Goal: Information Seeking & Learning: Learn about a topic

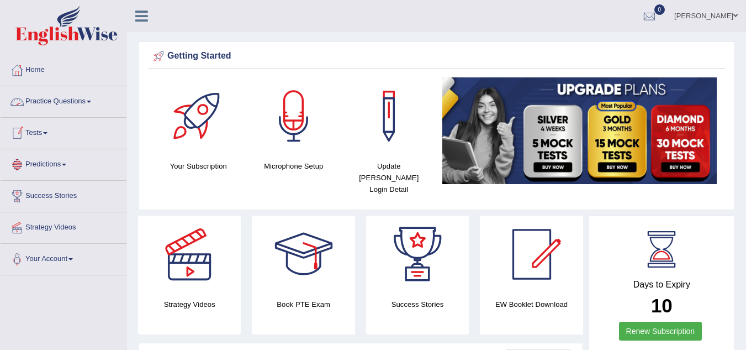
click at [70, 104] on link "Practice Questions" at bounding box center [64, 100] width 126 height 28
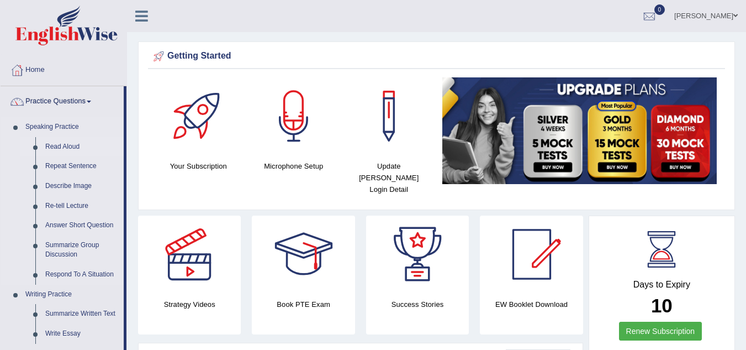
click at [72, 145] on link "Read Aloud" at bounding box center [81, 147] width 83 height 20
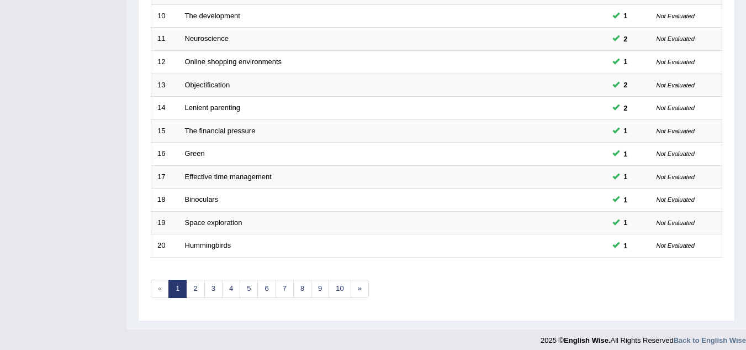
scroll to position [375, 0]
click at [192, 292] on link "2" at bounding box center [195, 287] width 18 height 18
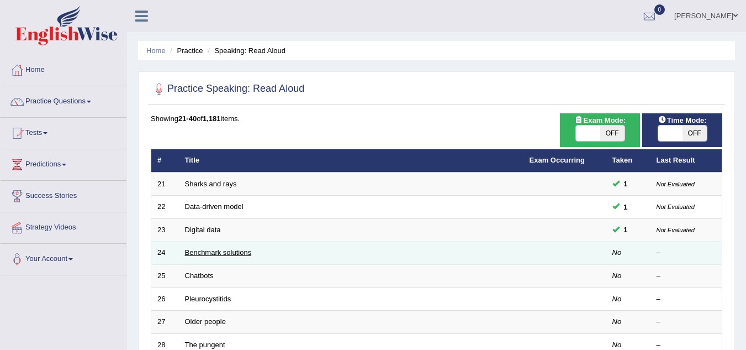
click at [232, 255] on link "Benchmark solutions" at bounding box center [218, 252] width 67 height 8
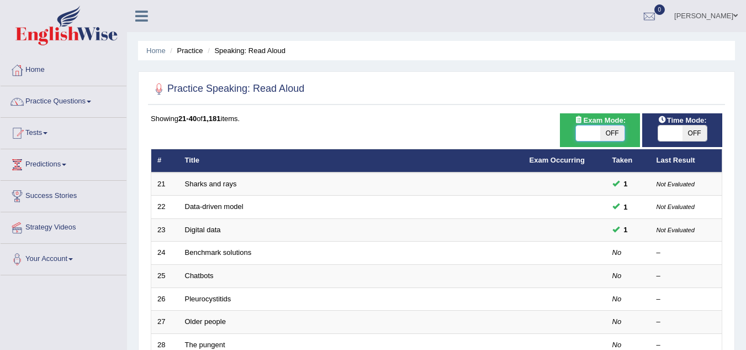
click at [591, 130] on span at bounding box center [588, 132] width 24 height 15
checkbox input "true"
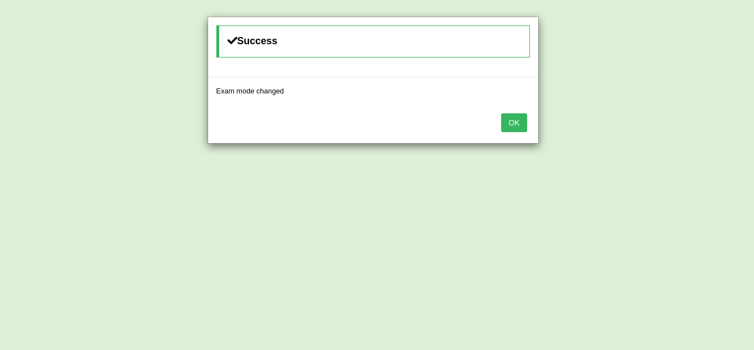
click at [516, 121] on button "OK" at bounding box center [513, 122] width 25 height 19
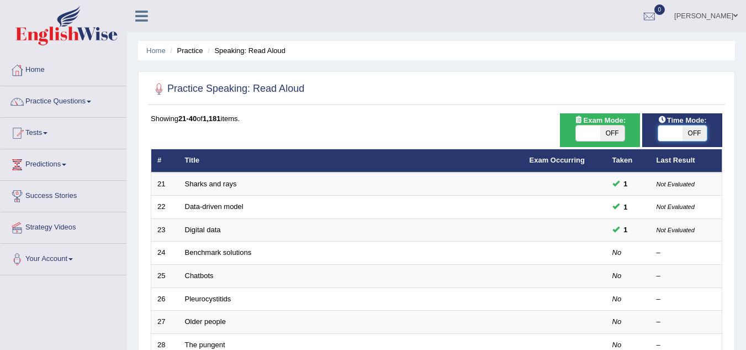
click at [679, 136] on span at bounding box center [670, 132] width 24 height 15
checkbox input "true"
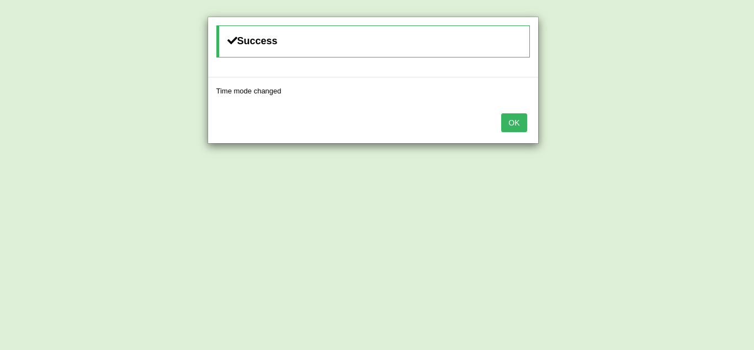
click at [517, 119] on button "OK" at bounding box center [513, 122] width 25 height 19
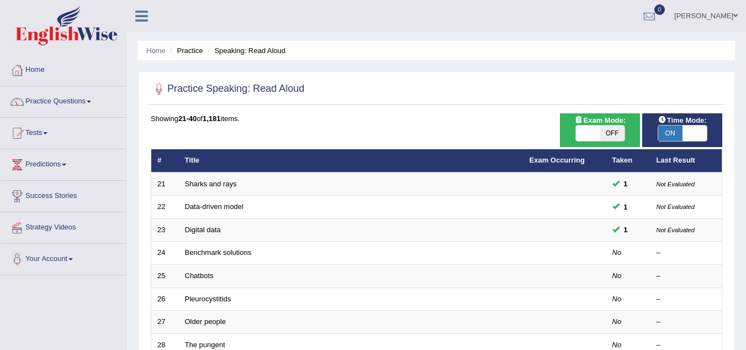
click at [606, 126] on span "OFF" at bounding box center [612, 132] width 24 height 15
checkbox input "true"
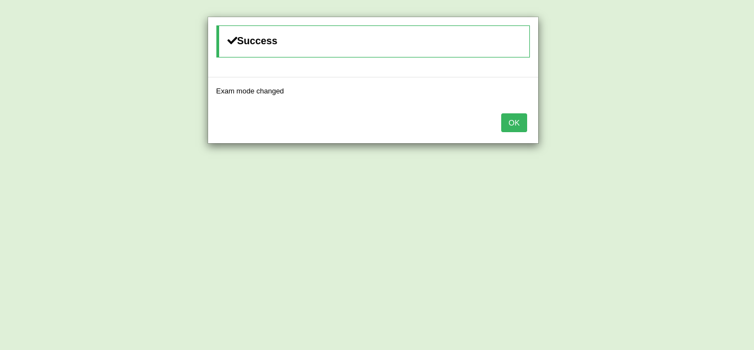
click at [512, 120] on button "OK" at bounding box center [513, 122] width 25 height 19
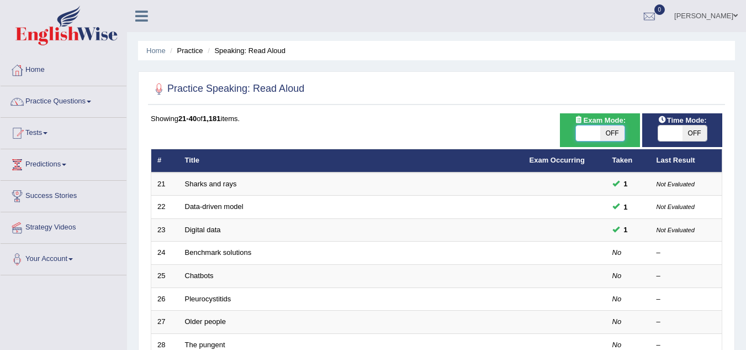
click at [594, 129] on span at bounding box center [588, 132] width 24 height 15
checkbox input "true"
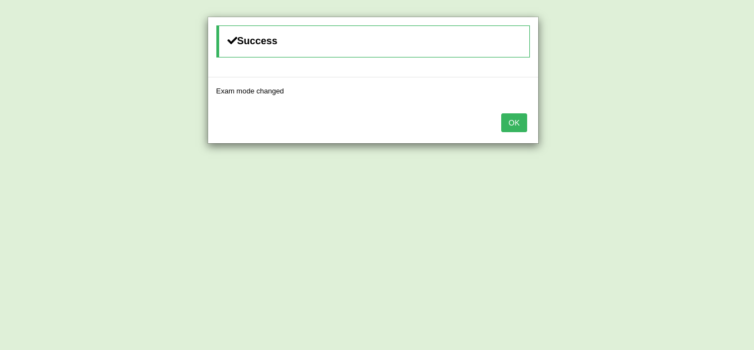
click at [515, 125] on button "OK" at bounding box center [513, 122] width 25 height 19
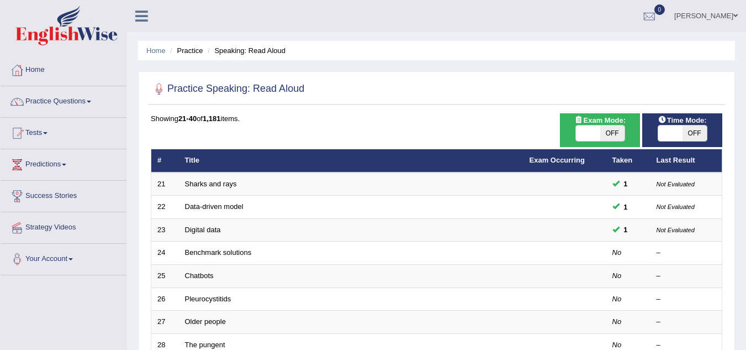
click at [78, 99] on link "Practice Questions" at bounding box center [64, 100] width 126 height 28
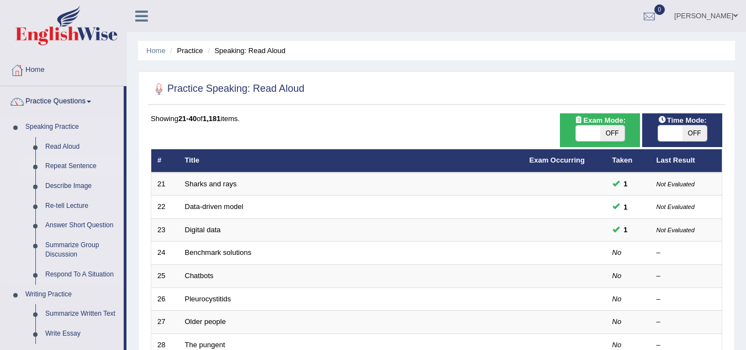
click at [57, 162] on link "Repeat Sentence" at bounding box center [81, 166] width 83 height 20
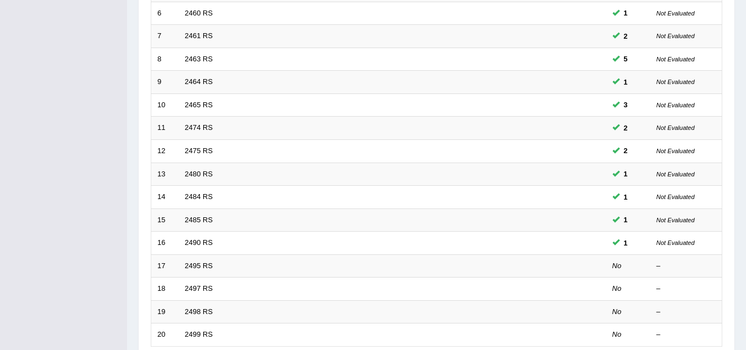
scroll to position [287, 0]
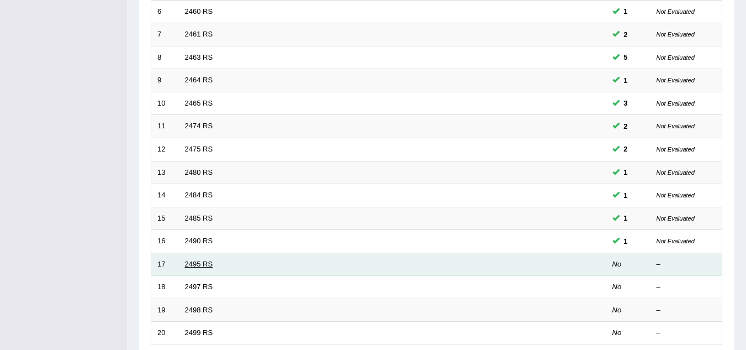
click at [204, 261] on link "2495 RS" at bounding box center [199, 264] width 28 height 8
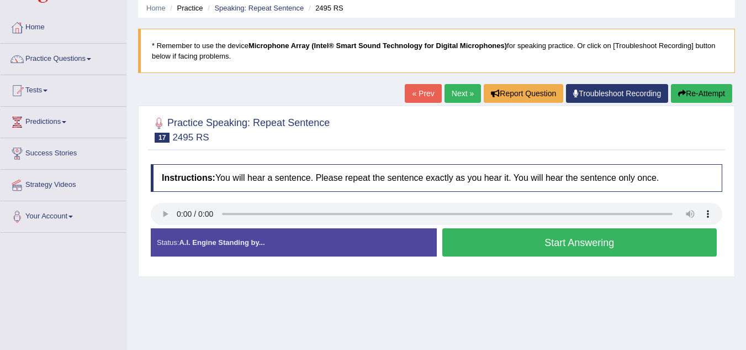
scroll to position [44, 0]
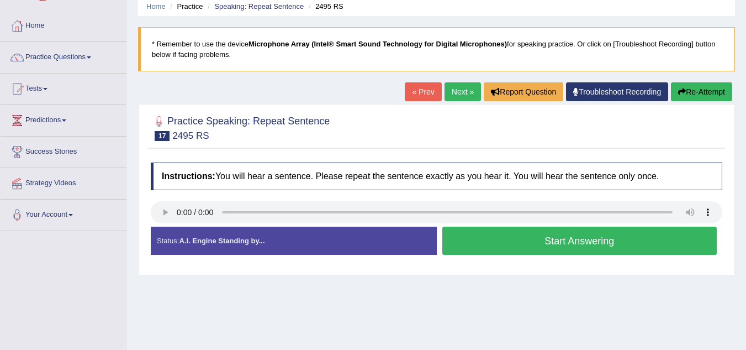
click at [464, 244] on button "Start Answering" at bounding box center [579, 240] width 275 height 28
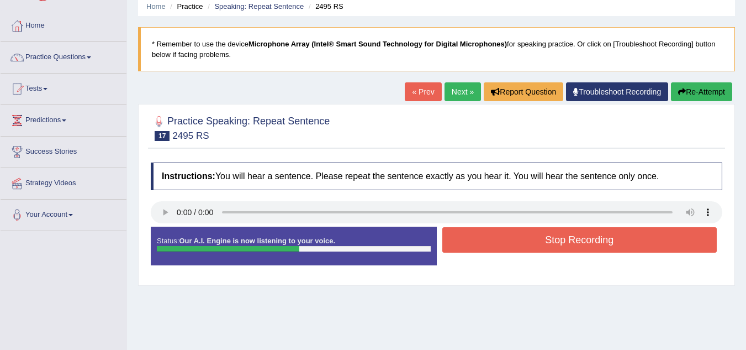
click at [689, 93] on button "Re-Attempt" at bounding box center [701, 91] width 61 height 19
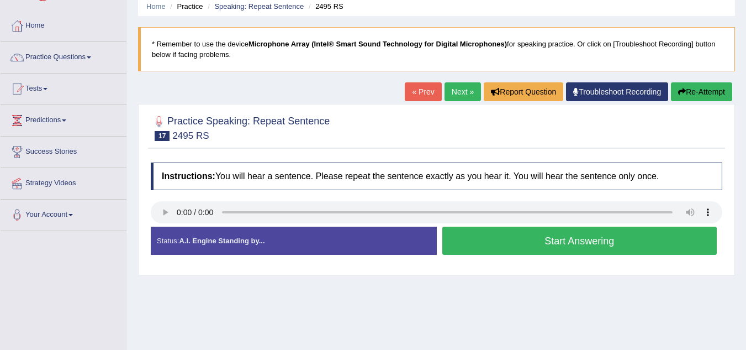
click at [494, 241] on button "Start Answering" at bounding box center [579, 240] width 275 height 28
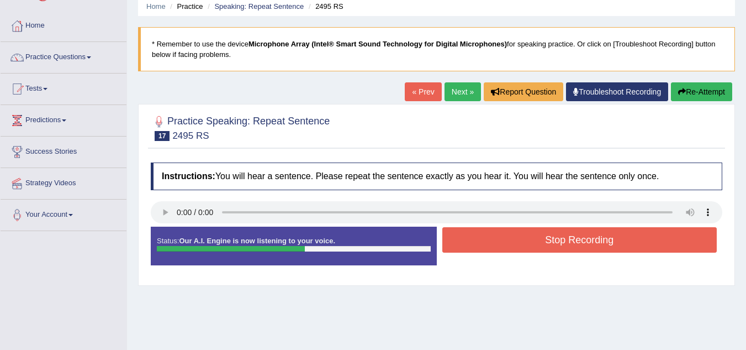
click at [494, 241] on button "Stop Recording" at bounding box center [579, 239] width 275 height 25
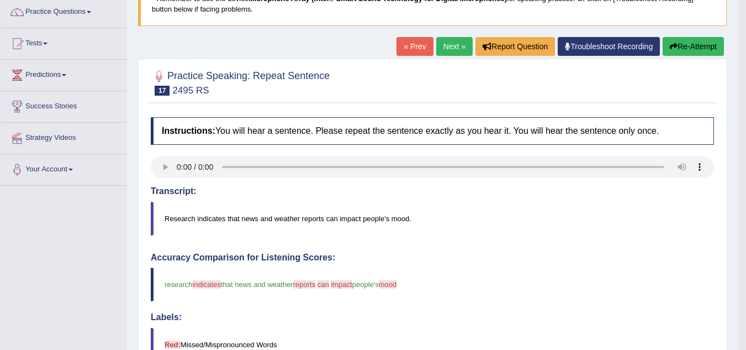
scroll to position [88, 0]
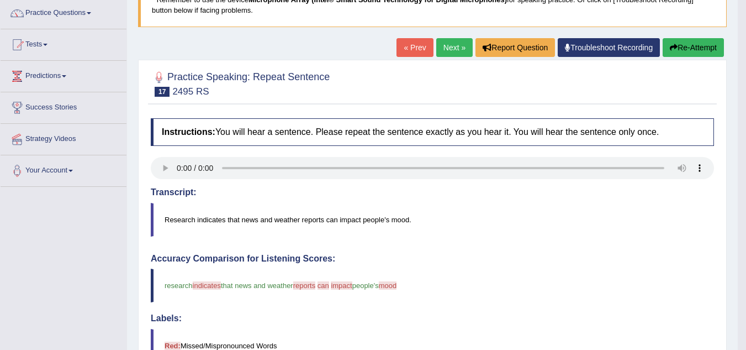
click at [456, 53] on link "Next »" at bounding box center [454, 47] width 36 height 19
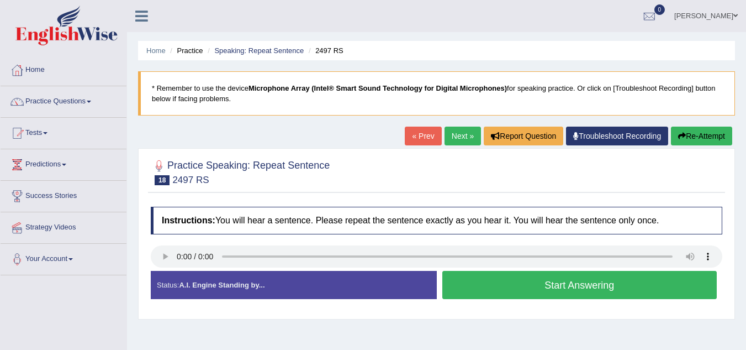
click at [518, 283] on button "Start Answering" at bounding box center [579, 285] width 275 height 28
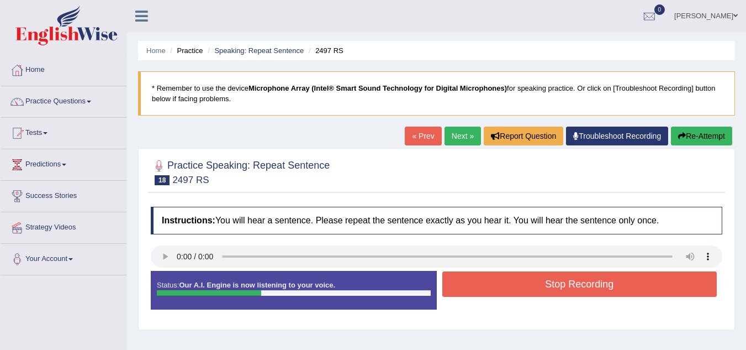
click at [518, 283] on button "Stop Recording" at bounding box center [579, 283] width 275 height 25
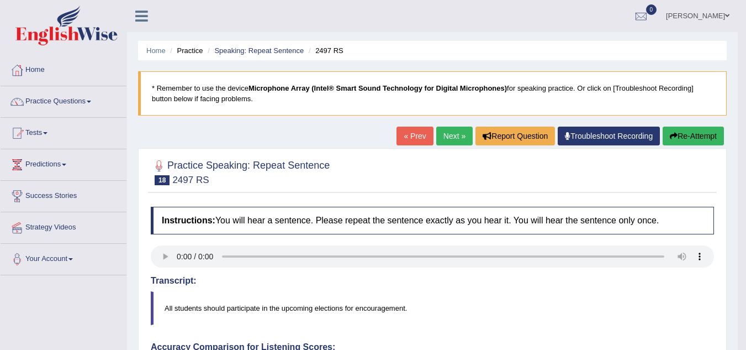
click at [455, 135] on link "Next »" at bounding box center [454, 135] width 36 height 19
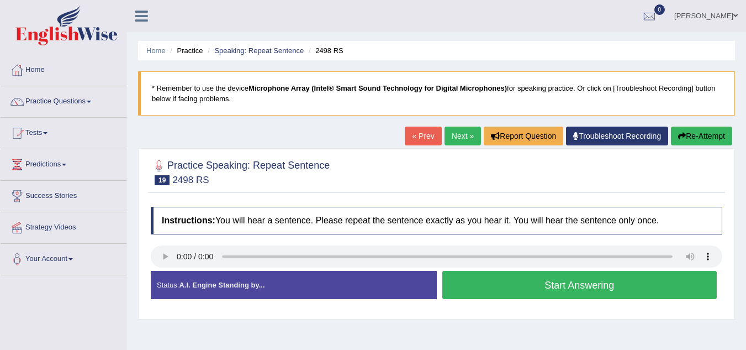
click at [482, 288] on button "Start Answering" at bounding box center [579, 285] width 275 height 28
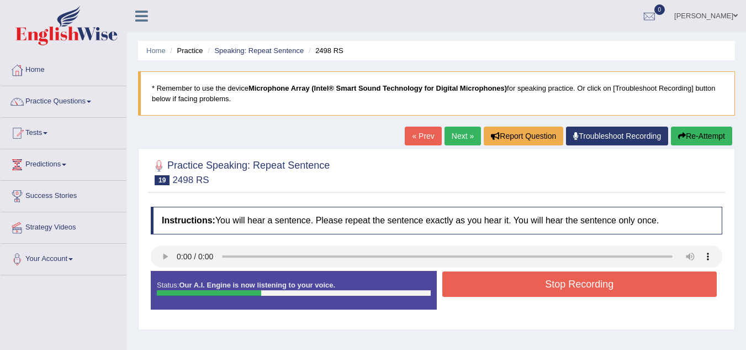
click at [482, 288] on button "Stop Recording" at bounding box center [579, 283] width 275 height 25
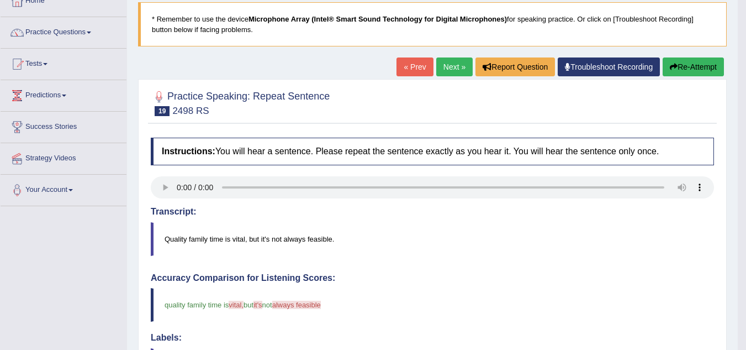
scroll to position [44, 0]
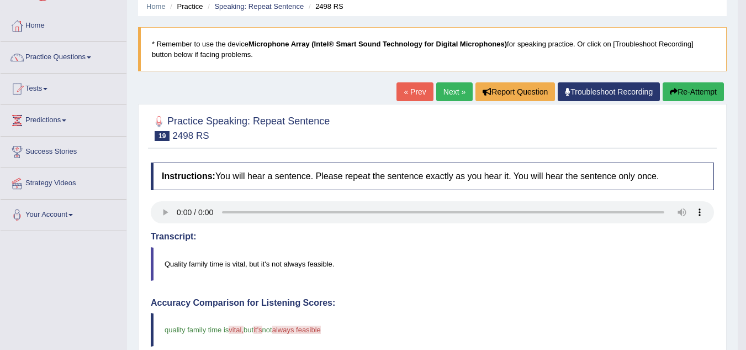
click at [450, 91] on link "Next »" at bounding box center [454, 91] width 36 height 19
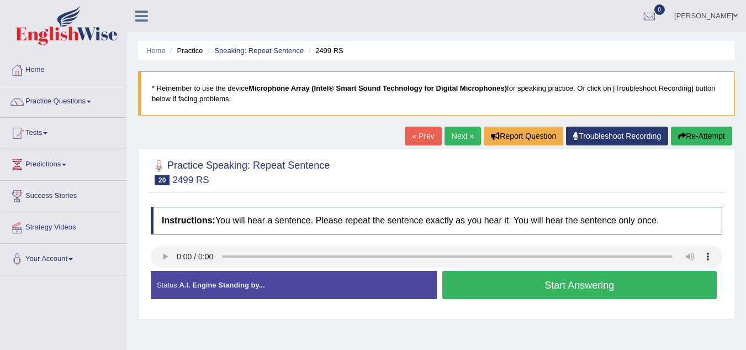
click at [557, 280] on button "Start Answering" at bounding box center [579, 285] width 275 height 28
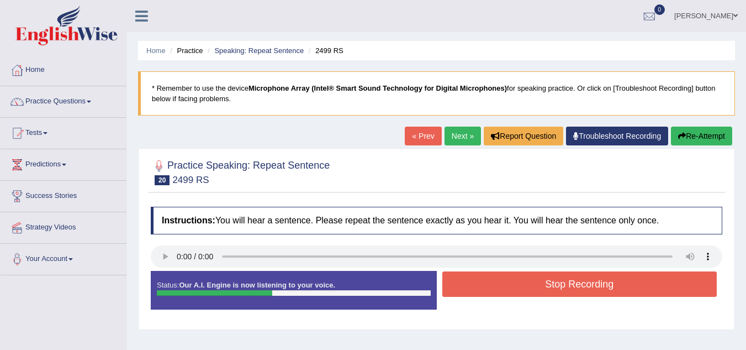
click at [557, 280] on button "Stop Recording" at bounding box center [579, 283] width 275 height 25
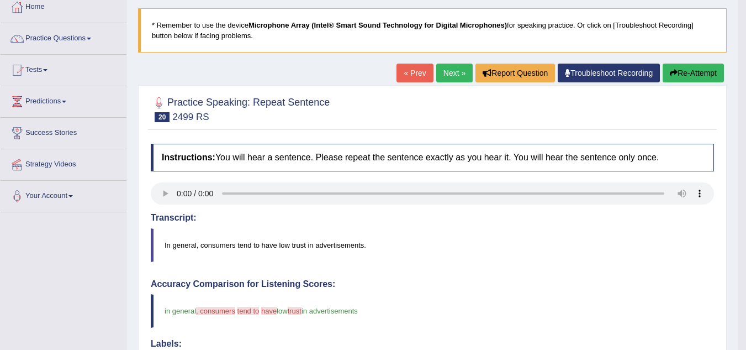
scroll to position [22, 0]
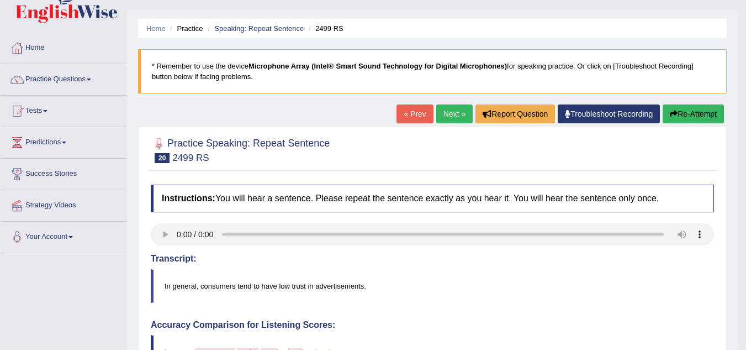
click at [459, 107] on link "Next »" at bounding box center [454, 113] width 36 height 19
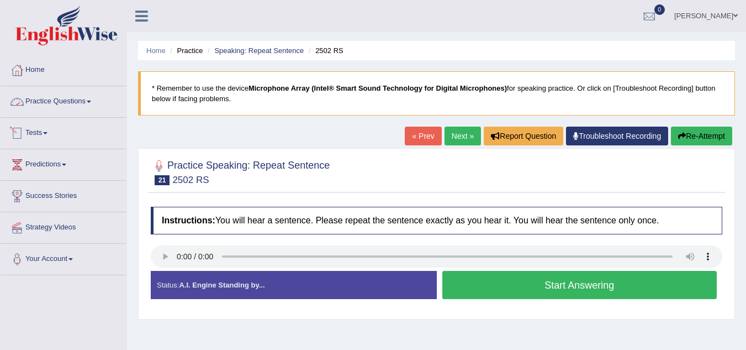
click at [77, 108] on link "Practice Questions" at bounding box center [64, 100] width 126 height 28
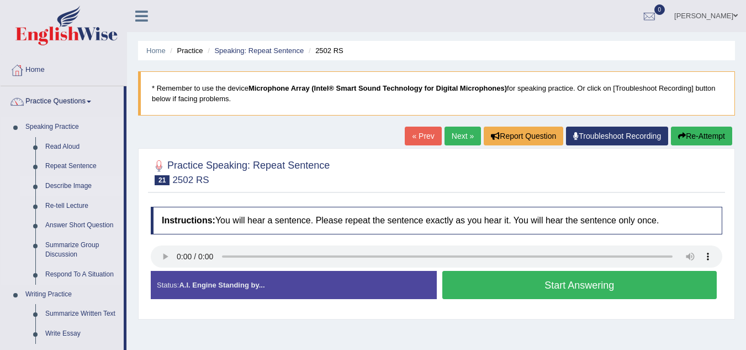
click at [72, 185] on link "Describe Image" at bounding box center [81, 186] width 83 height 20
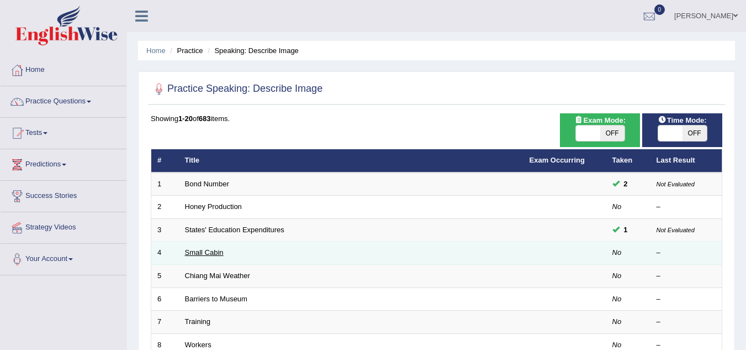
click at [218, 252] on link "Small Cabin" at bounding box center [204, 252] width 39 height 8
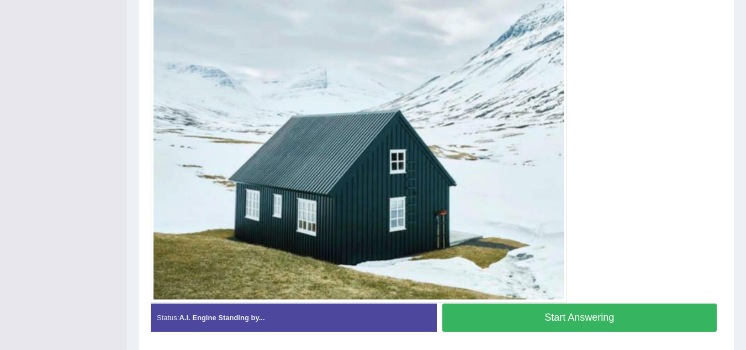
scroll to position [315, 0]
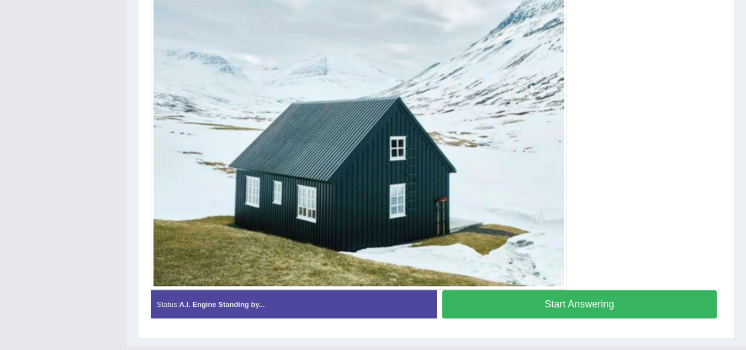
click at [515, 308] on button "Start Answering" at bounding box center [579, 304] width 275 height 28
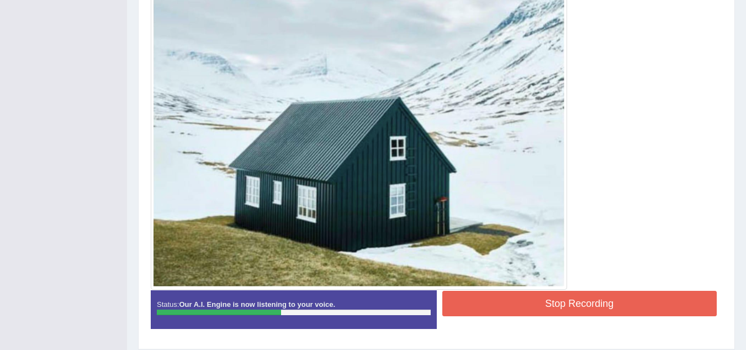
click at [515, 308] on button "Stop Recording" at bounding box center [579, 302] width 275 height 25
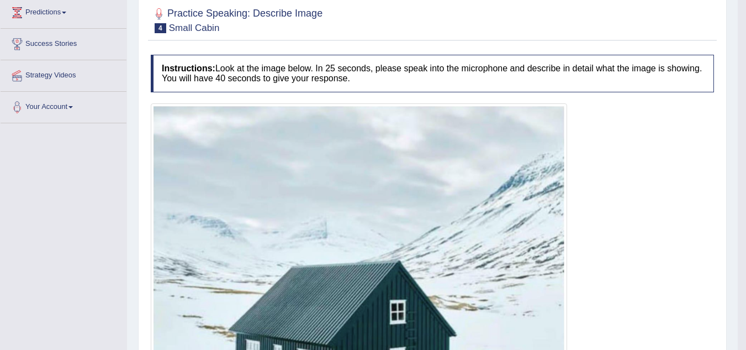
scroll to position [117, 0]
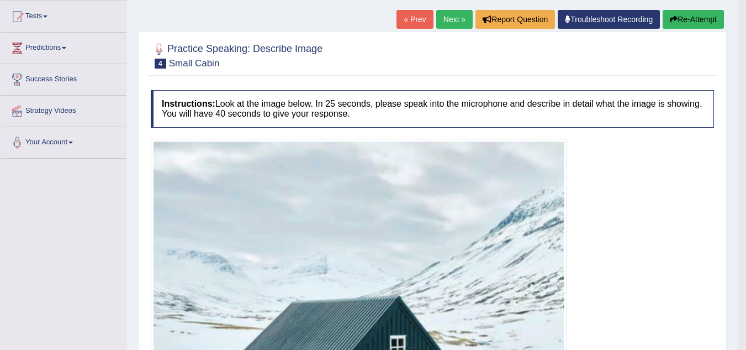
click at [696, 14] on button "Re-Attempt" at bounding box center [693, 19] width 61 height 19
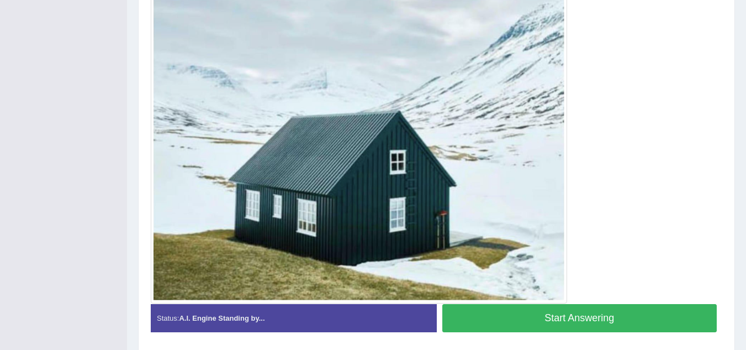
scroll to position [354, 0]
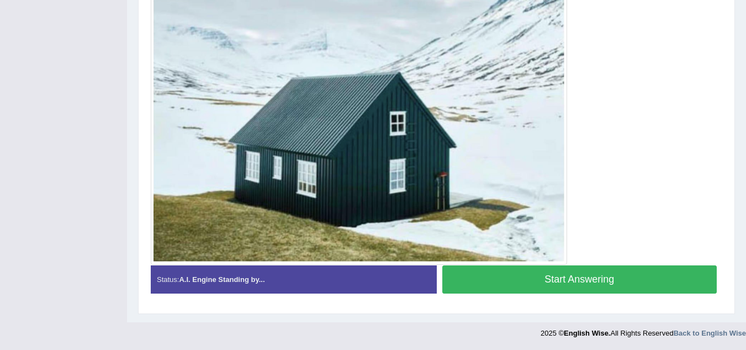
click at [571, 276] on button "Start Answering" at bounding box center [579, 279] width 275 height 28
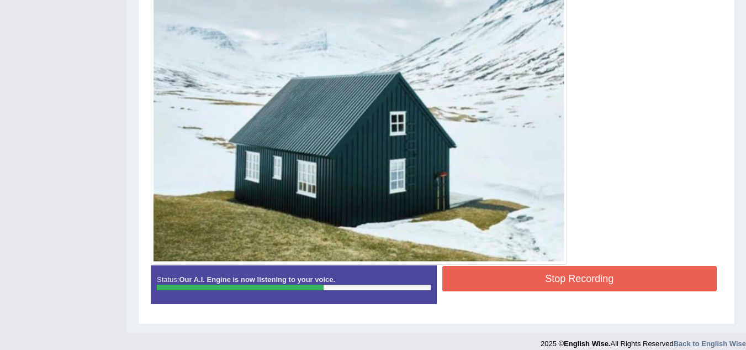
click at [571, 276] on button "Stop Recording" at bounding box center [579, 278] width 275 height 25
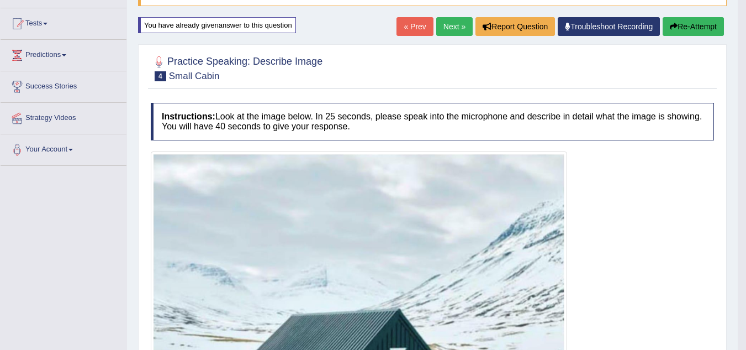
scroll to position [81, 0]
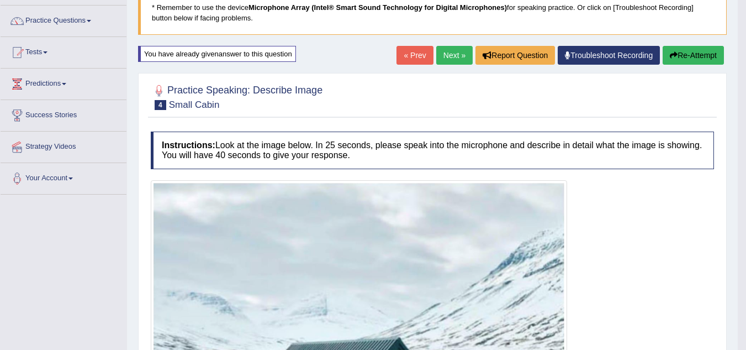
click at [703, 57] on button "Re-Attempt" at bounding box center [693, 55] width 61 height 19
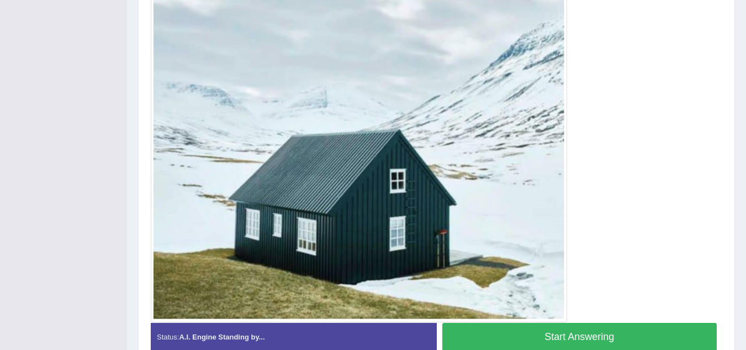
scroll to position [283, 0]
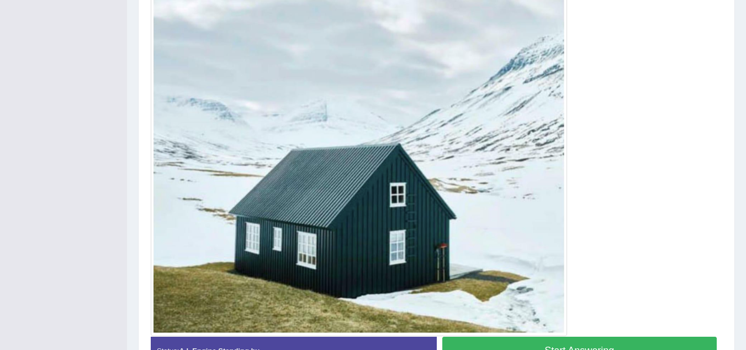
click at [676, 339] on button "Start Answering" at bounding box center [579, 350] width 275 height 28
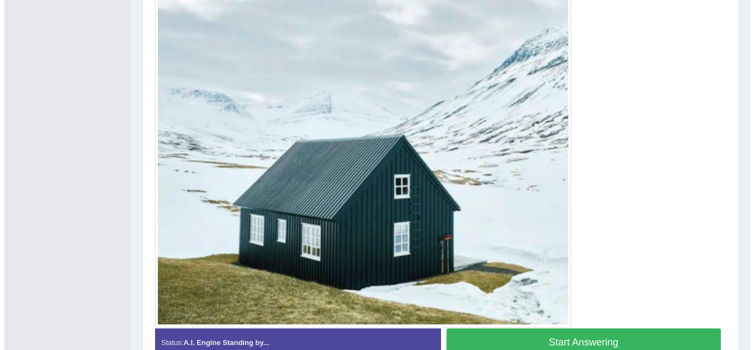
scroll to position [274, 0]
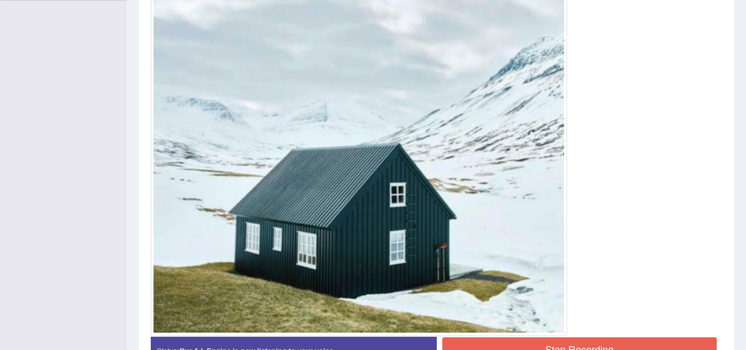
click at [676, 339] on button "Stop Recording" at bounding box center [579, 349] width 275 height 25
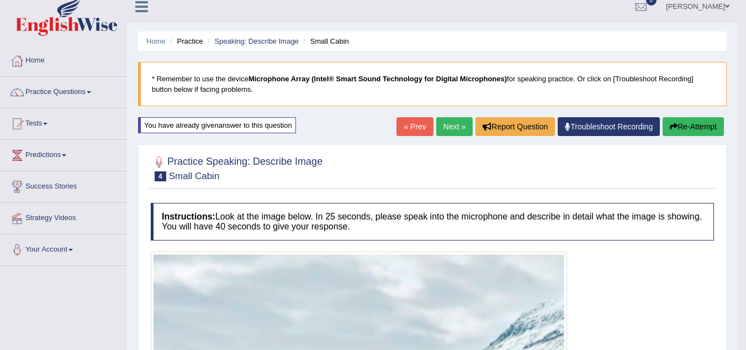
scroll to position [0, 0]
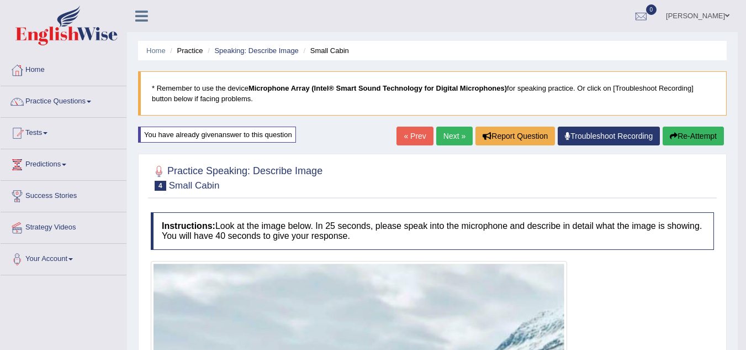
click at [449, 130] on link "Next »" at bounding box center [454, 135] width 36 height 19
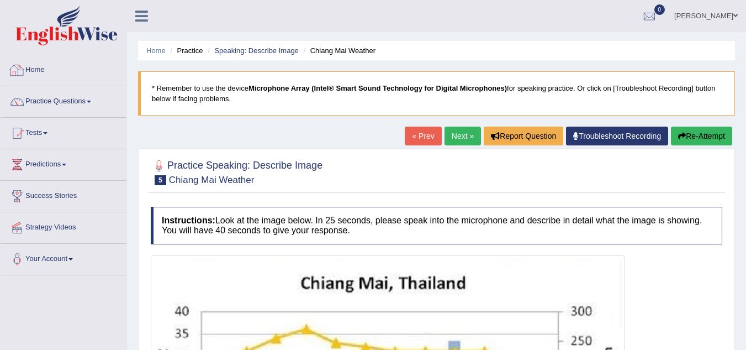
click at [26, 76] on link "Home" at bounding box center [64, 69] width 126 height 28
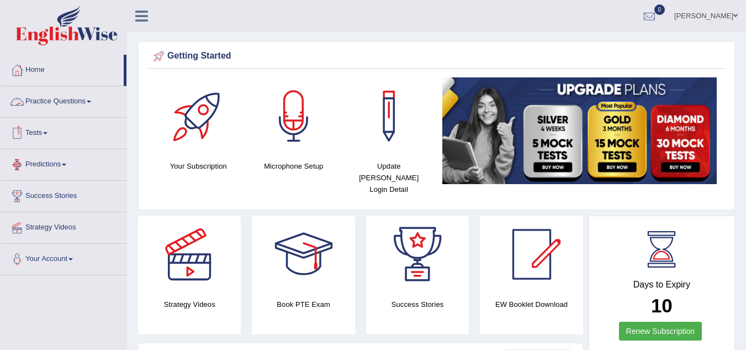
click at [62, 97] on link "Practice Questions" at bounding box center [64, 100] width 126 height 28
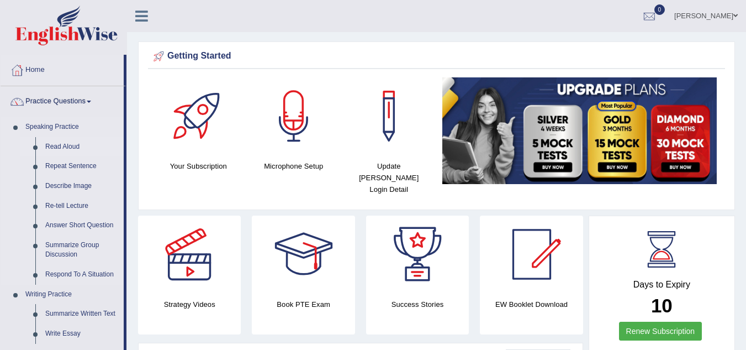
click at [67, 145] on link "Read Aloud" at bounding box center [81, 147] width 83 height 20
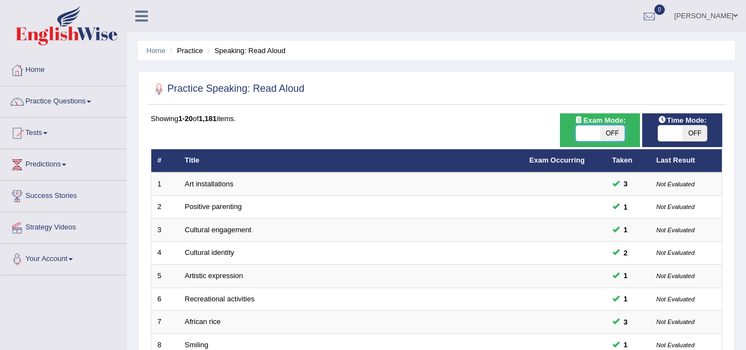
click at [589, 128] on span at bounding box center [588, 132] width 24 height 15
checkbox input "true"
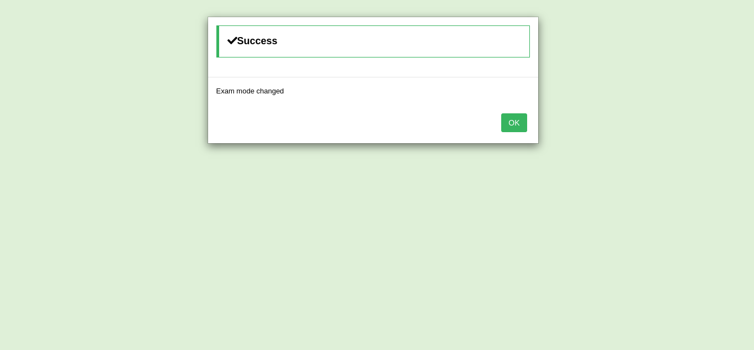
click at [511, 119] on button "OK" at bounding box center [513, 122] width 25 height 19
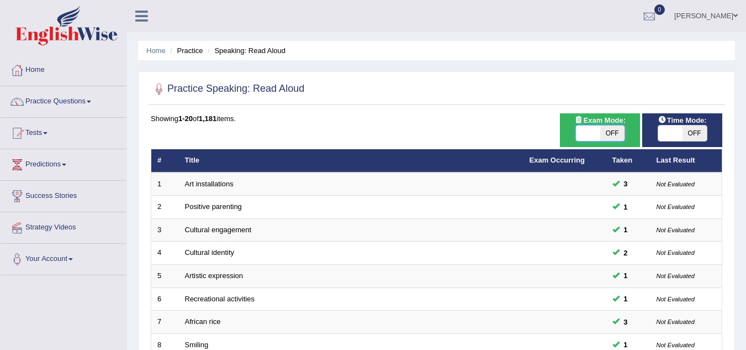
click at [595, 128] on span at bounding box center [588, 132] width 24 height 15
checkbox input "true"
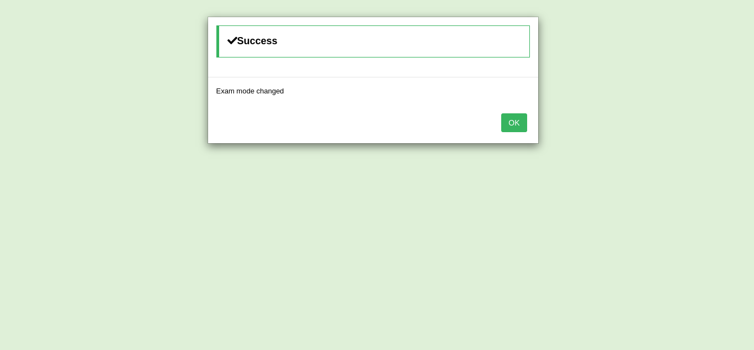
click at [501, 113] on button "OK" at bounding box center [513, 122] width 25 height 19
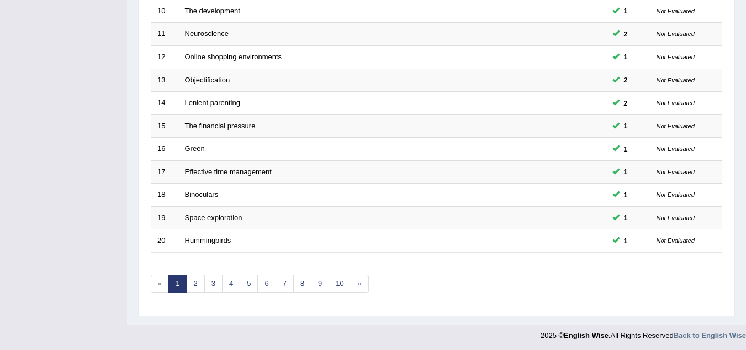
scroll to position [382, 0]
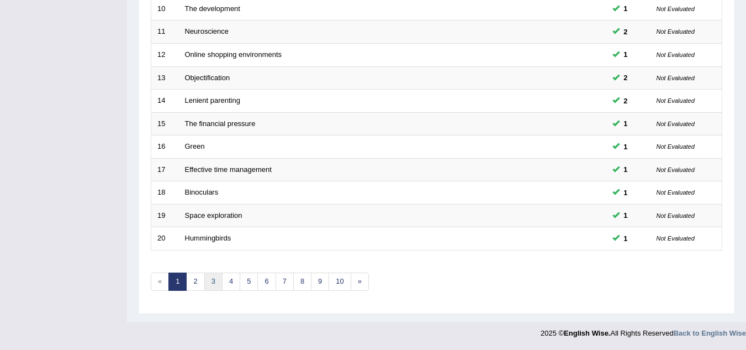
click at [208, 279] on link "3" at bounding box center [213, 281] width 18 height 18
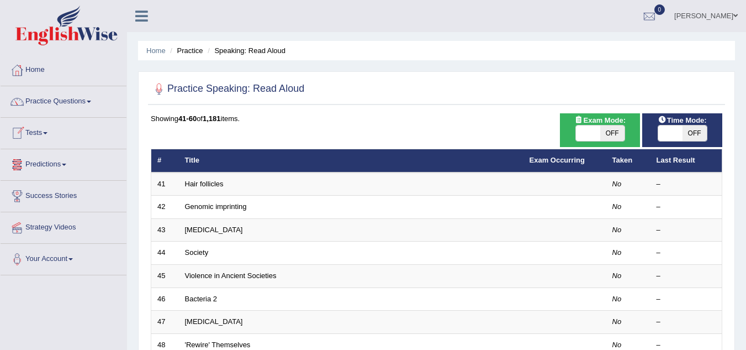
click at [36, 128] on link "Tests" at bounding box center [64, 132] width 126 height 28
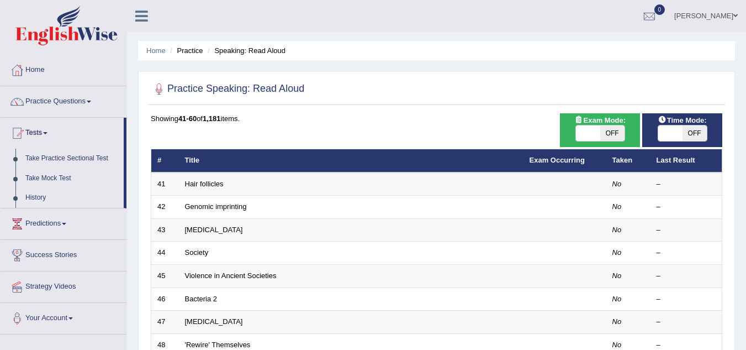
click at [35, 198] on link "History" at bounding box center [71, 198] width 103 height 20
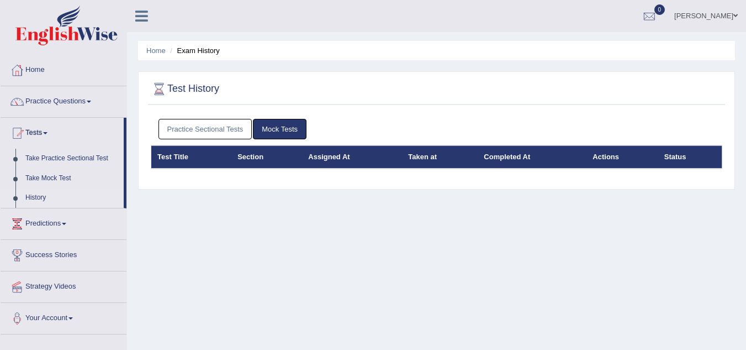
click at [230, 128] on link "Practice Sectional Tests" at bounding box center [205, 129] width 94 height 20
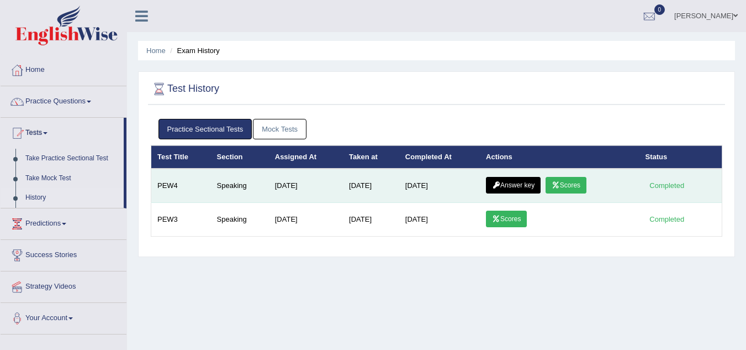
click at [564, 182] on link "Scores" at bounding box center [566, 185] width 41 height 17
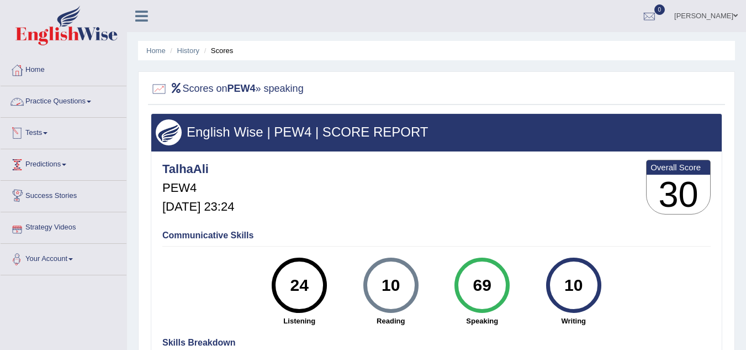
click at [72, 102] on link "Practice Questions" at bounding box center [64, 100] width 126 height 28
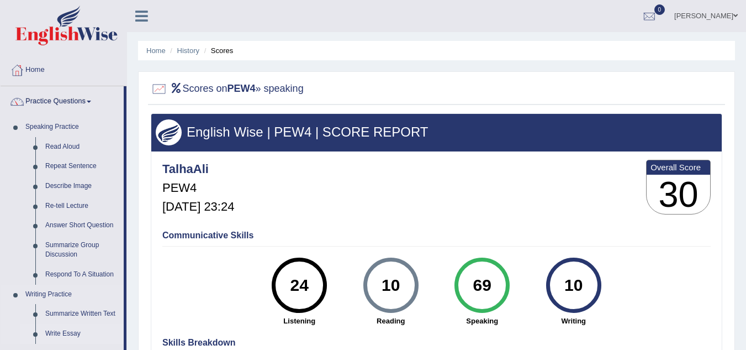
click at [67, 329] on link "Write Essay" at bounding box center [81, 334] width 83 height 20
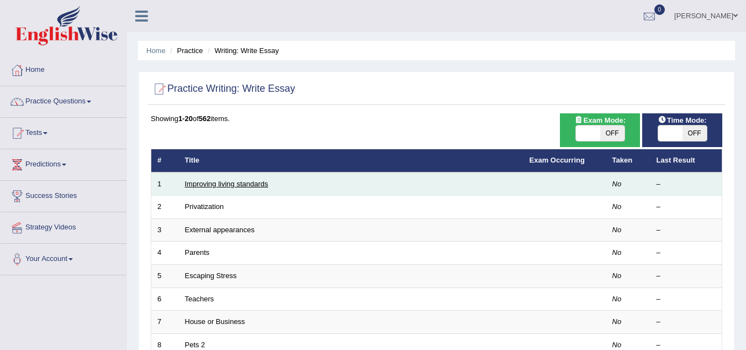
click at [220, 184] on link "Improving living standards" at bounding box center [226, 183] width 83 height 8
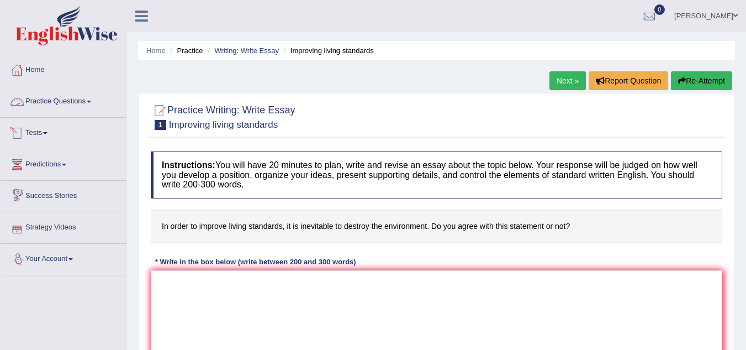
click at [55, 102] on link "Practice Questions" at bounding box center [64, 100] width 126 height 28
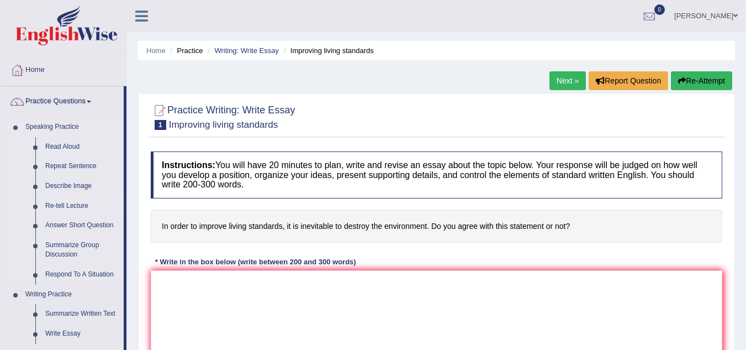
click at [75, 202] on link "Re-tell Lecture" at bounding box center [81, 206] width 83 height 20
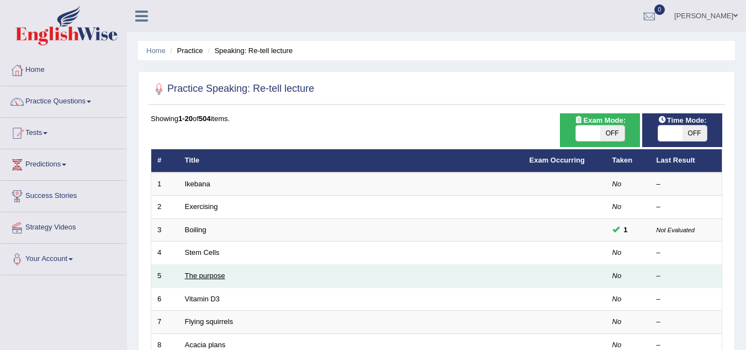
click at [215, 276] on link "The purpose" at bounding box center [205, 275] width 40 height 8
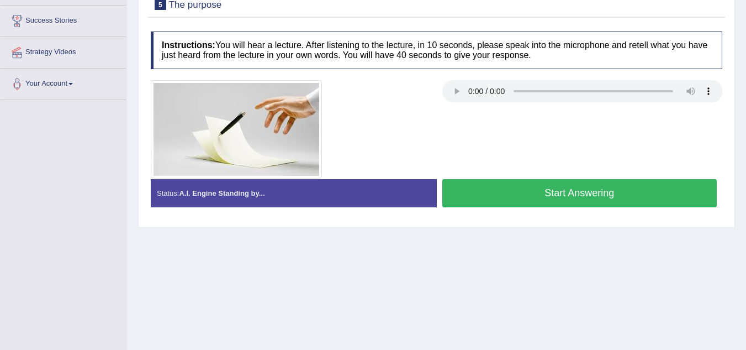
scroll to position [177, 0]
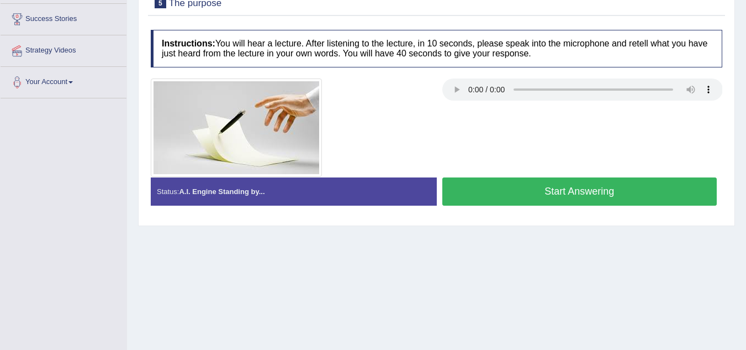
drag, startPoint x: 0, startPoint y: 0, endPoint x: 398, endPoint y: 124, distance: 416.9
click at [398, 124] on div "Home Practice Speaking: Re-tell lecture The purpose * Remember to use the devic…" at bounding box center [436, 99] width 619 height 552
click at [532, 190] on button "Start Answering" at bounding box center [579, 191] width 275 height 28
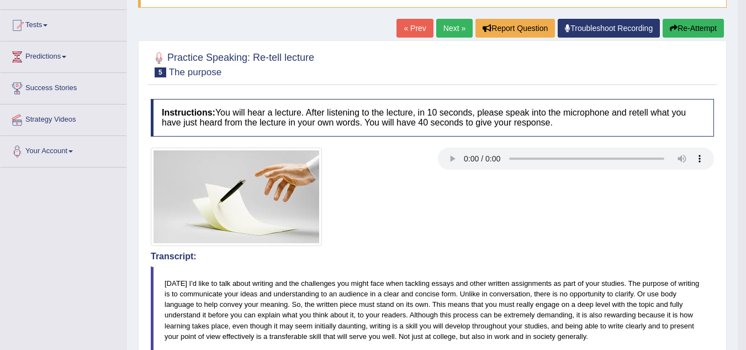
scroll to position [88, 0]
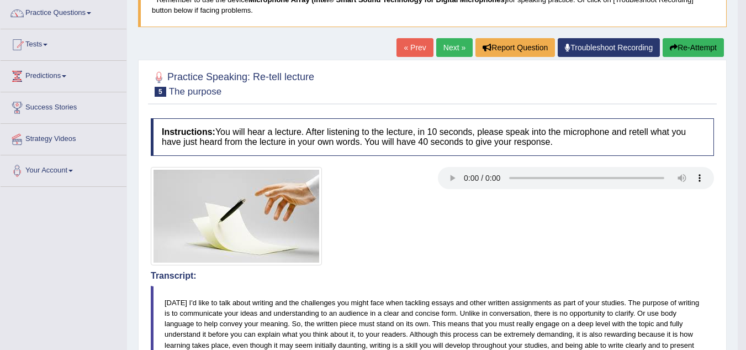
click at [684, 46] on button "Re-Attempt" at bounding box center [693, 47] width 61 height 19
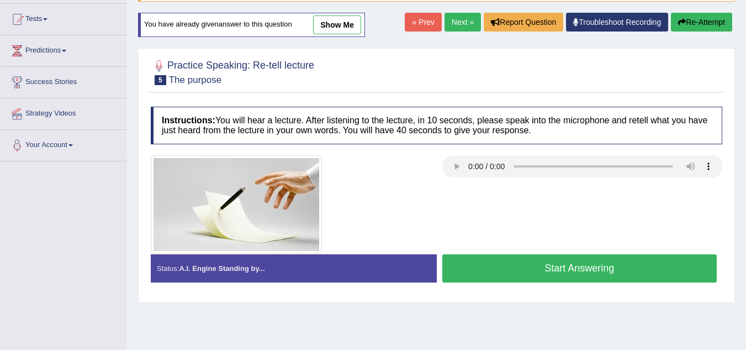
click at [629, 265] on button "Start Answering" at bounding box center [579, 268] width 275 height 28
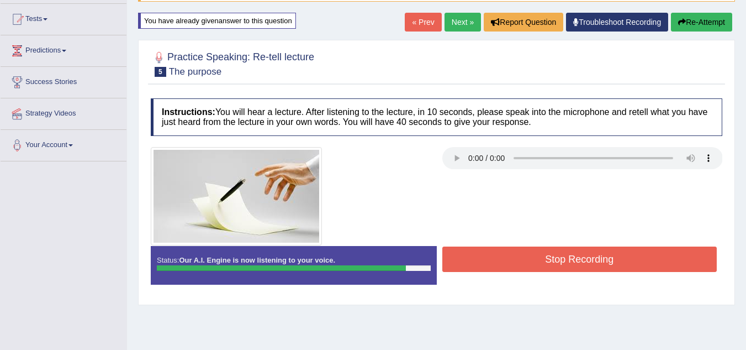
click at [629, 265] on button "Stop Recording" at bounding box center [579, 258] width 275 height 25
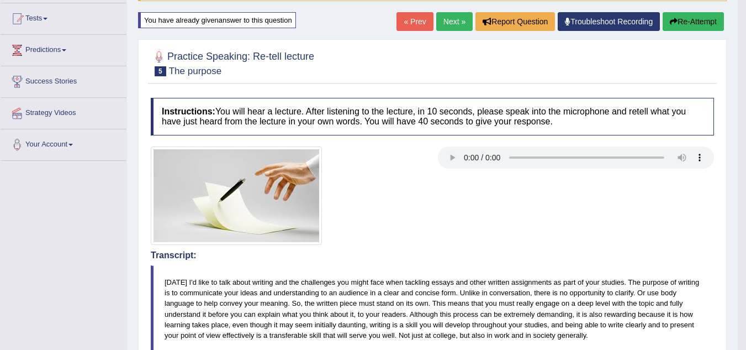
scroll to position [114, 0]
click at [452, 20] on link "Next »" at bounding box center [454, 22] width 36 height 19
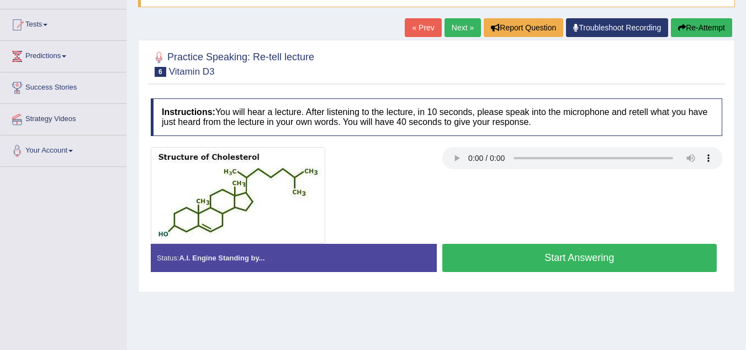
scroll to position [110, 0]
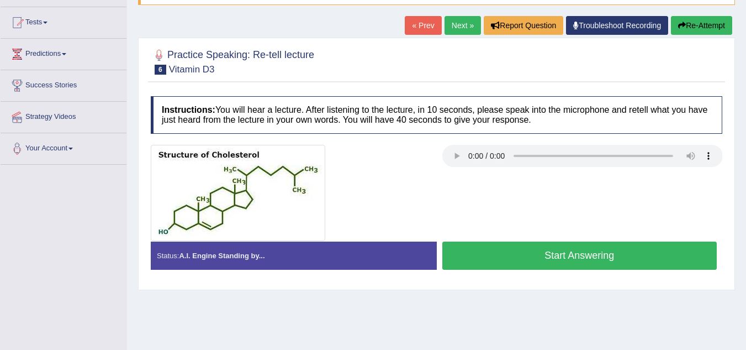
click at [583, 248] on button "Start Answering" at bounding box center [579, 255] width 275 height 28
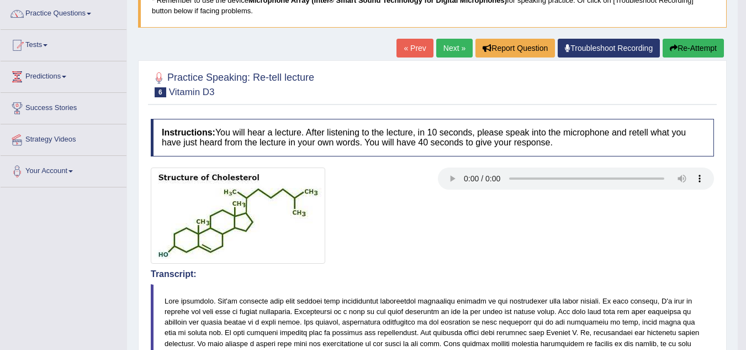
scroll to position [66, 0]
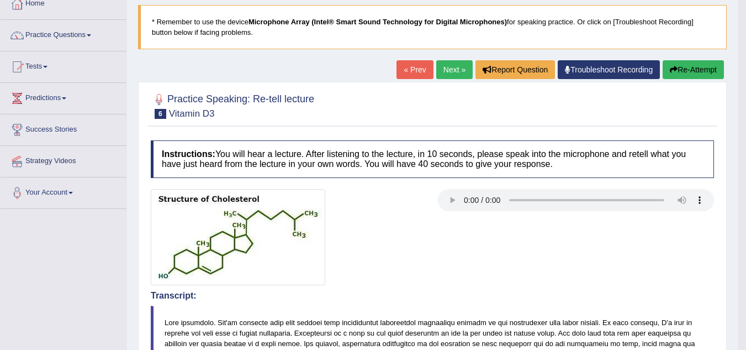
click at [681, 68] on button "Re-Attempt" at bounding box center [693, 69] width 61 height 19
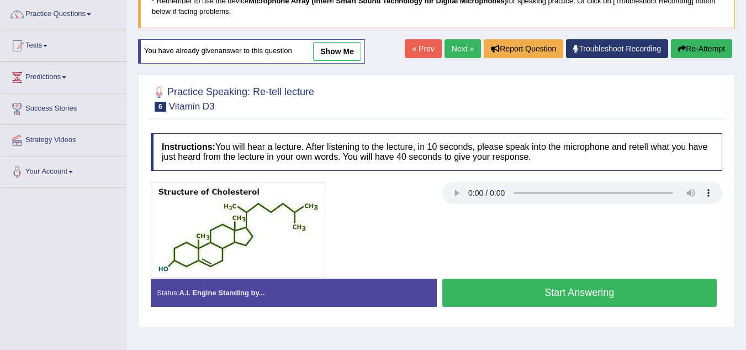
scroll to position [88, 0]
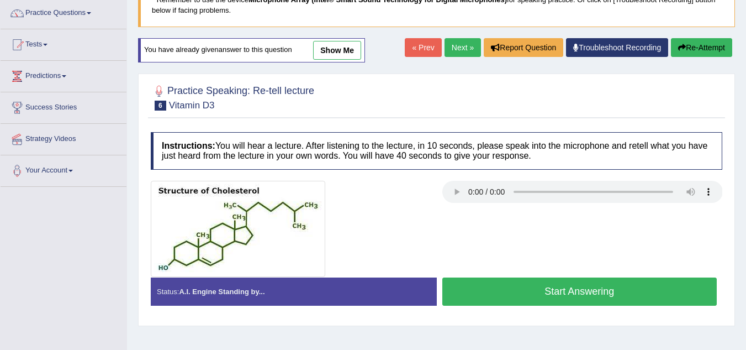
click at [575, 293] on button "Start Answering" at bounding box center [579, 291] width 275 height 28
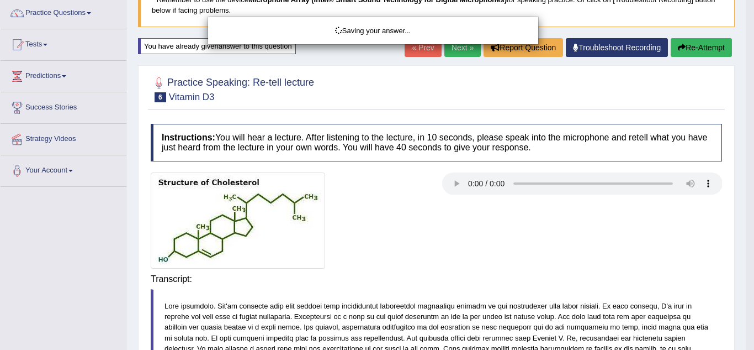
click at [576, 285] on div "Saving your answer..." at bounding box center [377, 175] width 754 height 350
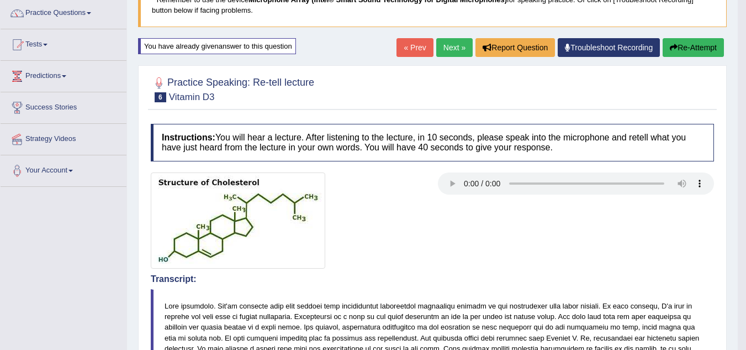
click at [682, 40] on button "Re-Attempt" at bounding box center [693, 47] width 61 height 19
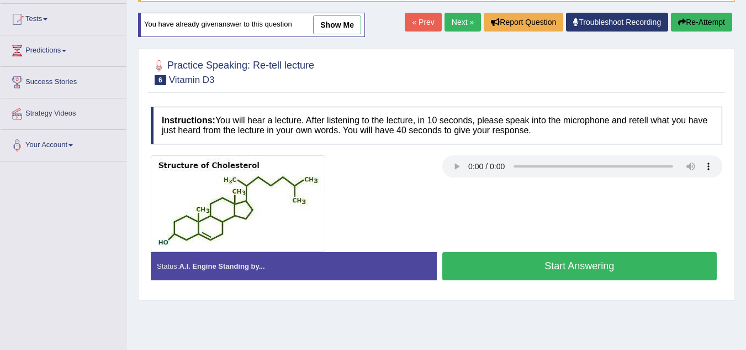
click at [613, 267] on button "Start Answering" at bounding box center [579, 266] width 275 height 28
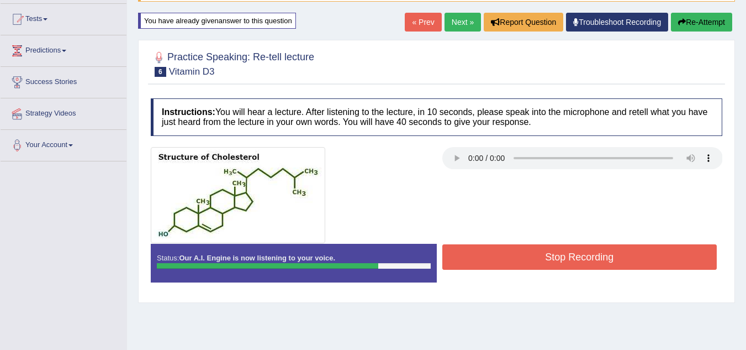
click at [613, 267] on button "Stop Recording" at bounding box center [579, 256] width 275 height 25
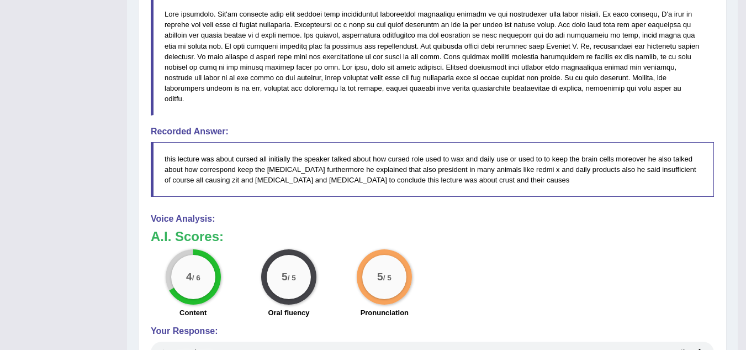
scroll to position [379, 0]
click at [296, 24] on blockquote at bounding box center [432, 57] width 563 height 118
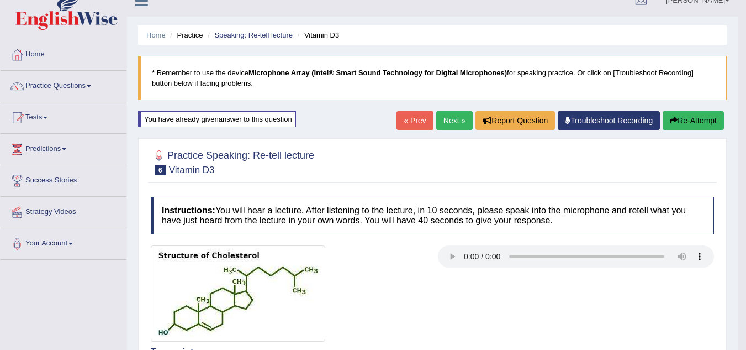
scroll to position [3, 0]
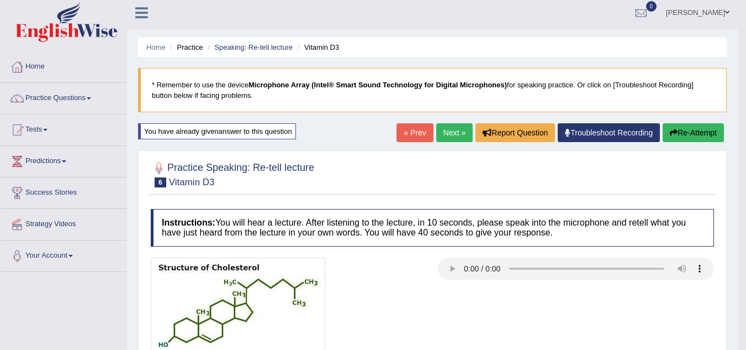
click at [233, 269] on img at bounding box center [238, 305] width 174 height 96
drag, startPoint x: 233, startPoint y: 269, endPoint x: 242, endPoint y: 46, distance: 223.2
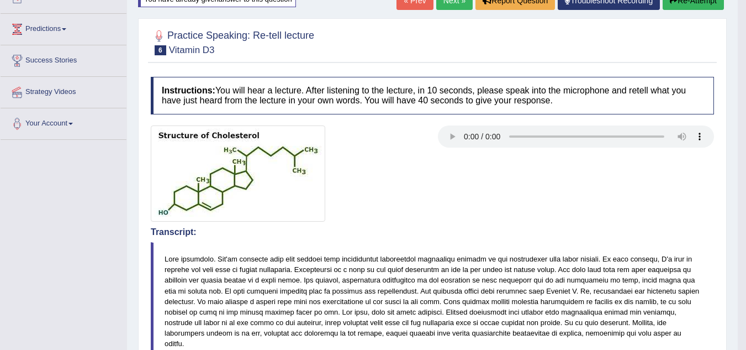
scroll to position [202, 0]
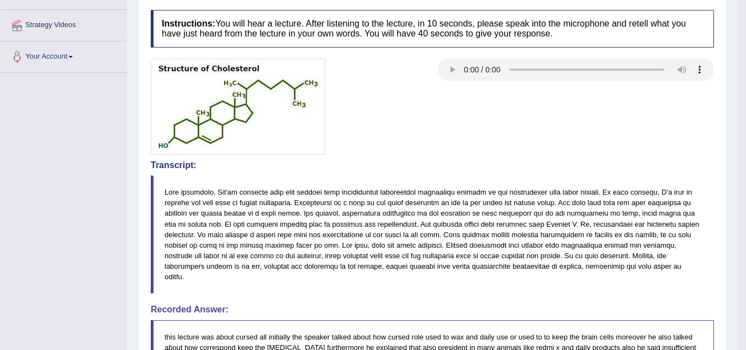
drag, startPoint x: 305, startPoint y: 203, endPoint x: 279, endPoint y: 205, distance: 26.0
click at [279, 205] on blockquote at bounding box center [432, 234] width 563 height 118
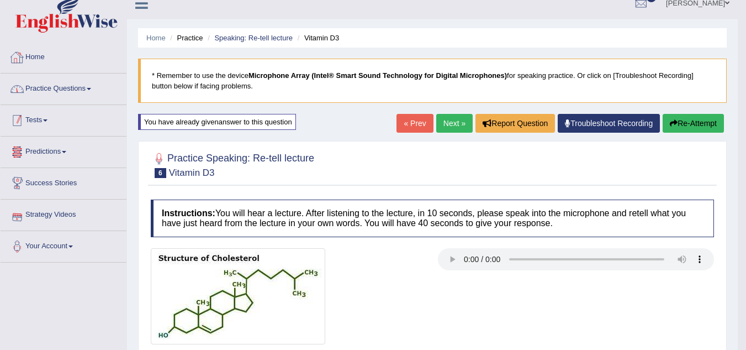
scroll to position [0, 0]
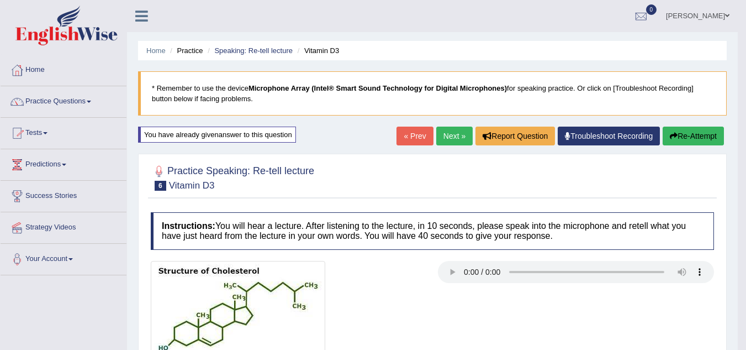
click at [65, 100] on link "Practice Questions" at bounding box center [64, 100] width 126 height 28
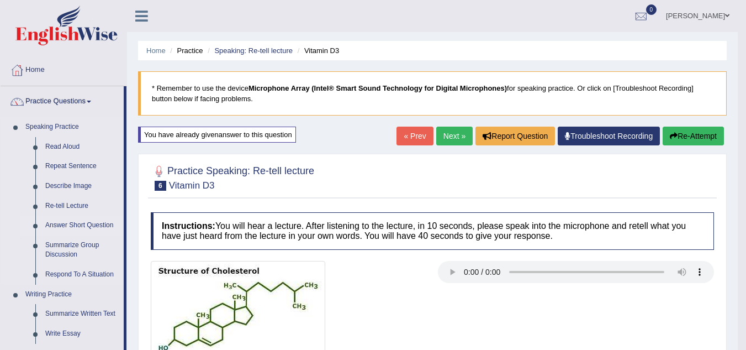
click at [74, 225] on link "Answer Short Question" at bounding box center [81, 225] width 83 height 20
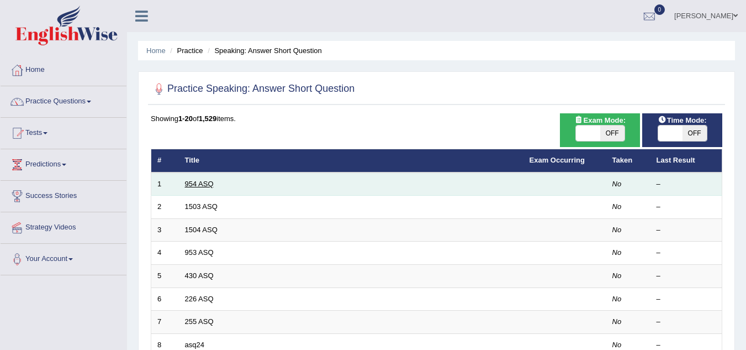
click at [202, 179] on link "954 ASQ" at bounding box center [199, 183] width 29 height 8
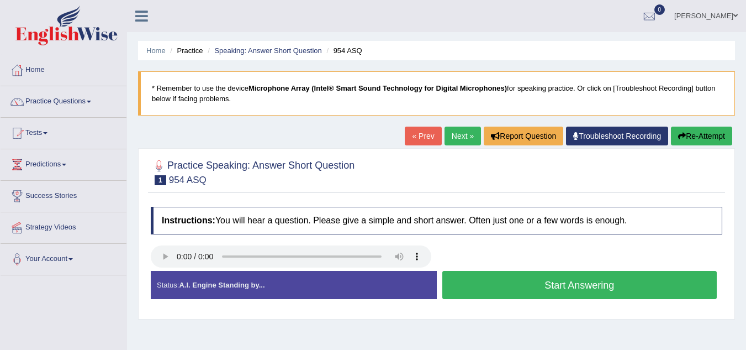
click at [542, 277] on button "Start Answering" at bounding box center [579, 285] width 275 height 28
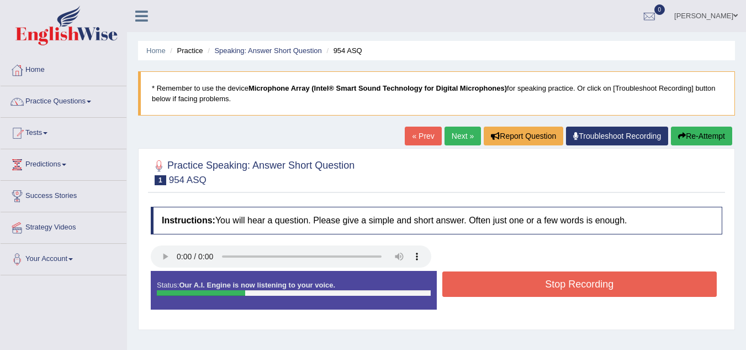
click at [542, 277] on button "Stop Recording" at bounding box center [579, 283] width 275 height 25
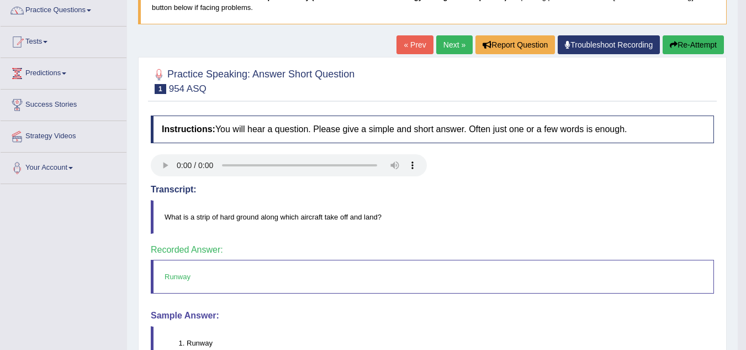
scroll to position [88, 0]
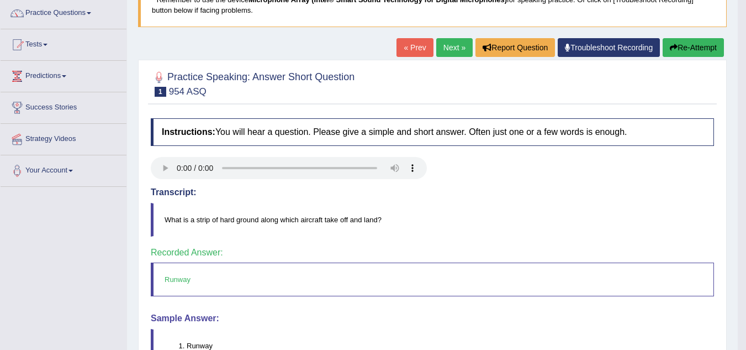
click at [446, 43] on link "Next »" at bounding box center [454, 47] width 36 height 19
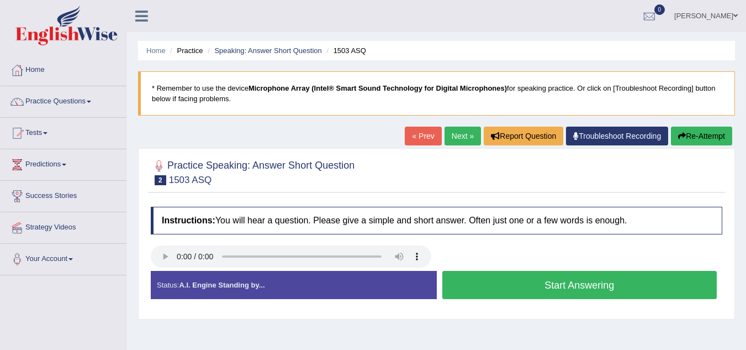
click at [499, 277] on button "Start Answering" at bounding box center [579, 285] width 275 height 28
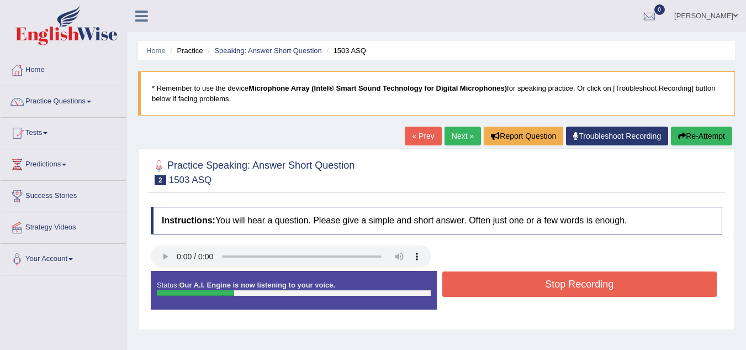
click at [499, 277] on button "Stop Recording" at bounding box center [579, 283] width 275 height 25
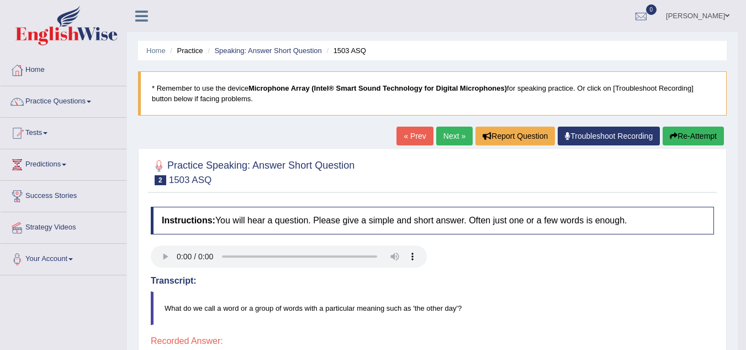
click at [450, 129] on link "Next »" at bounding box center [454, 135] width 36 height 19
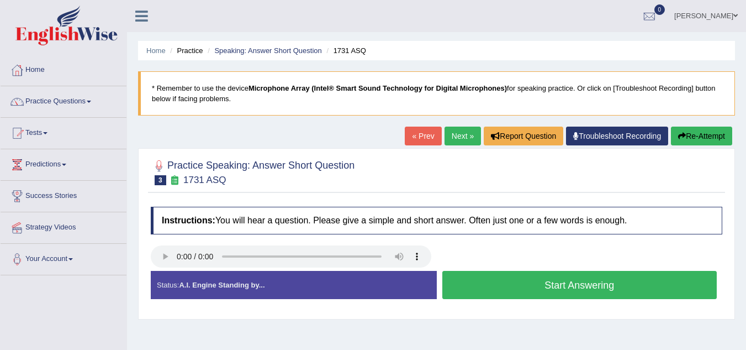
click at [522, 279] on button "Start Answering" at bounding box center [579, 285] width 275 height 28
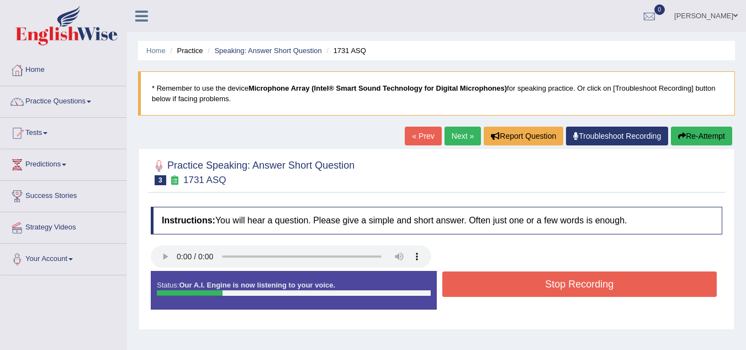
click at [522, 279] on button "Stop Recording" at bounding box center [579, 283] width 275 height 25
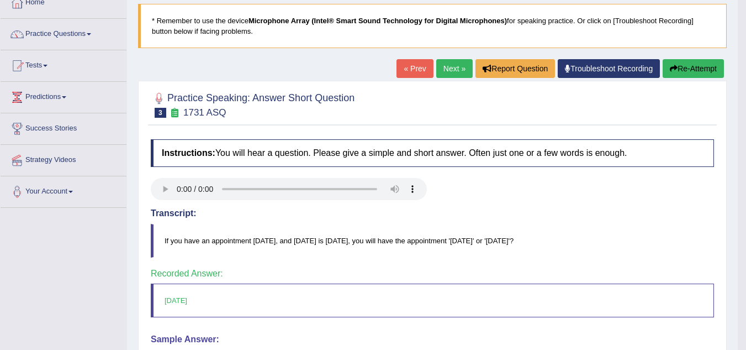
scroll to position [66, 0]
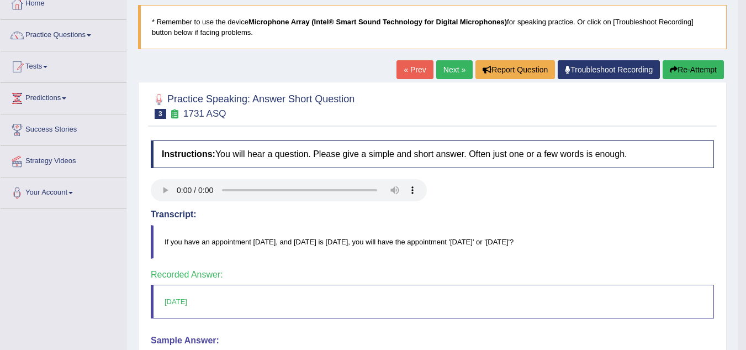
click at [456, 62] on link "Next »" at bounding box center [454, 69] width 36 height 19
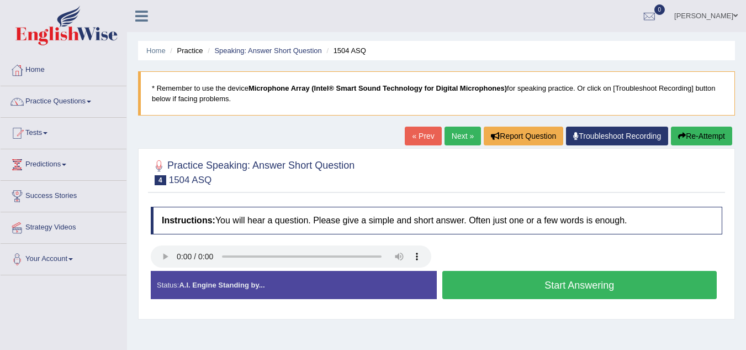
click at [512, 277] on button "Start Answering" at bounding box center [579, 285] width 275 height 28
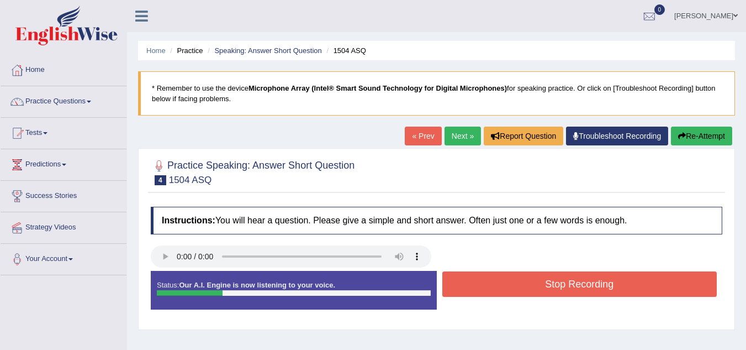
click at [512, 277] on button "Stop Recording" at bounding box center [579, 283] width 275 height 25
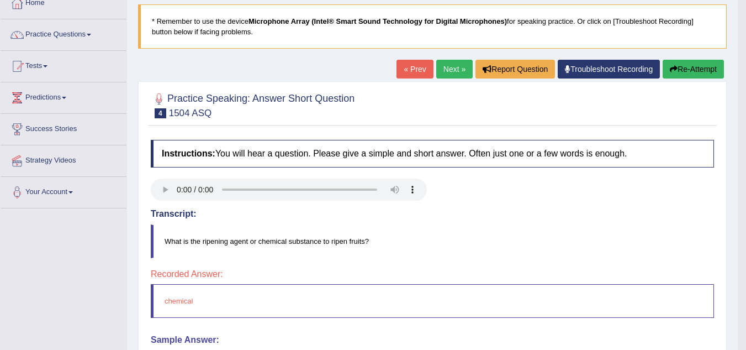
scroll to position [66, 0]
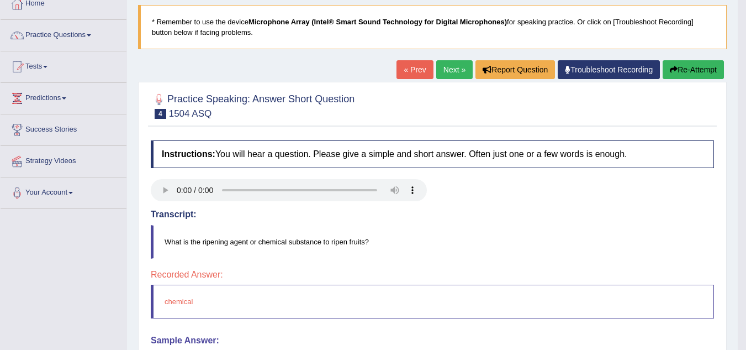
click at [453, 66] on link "Next »" at bounding box center [454, 69] width 36 height 19
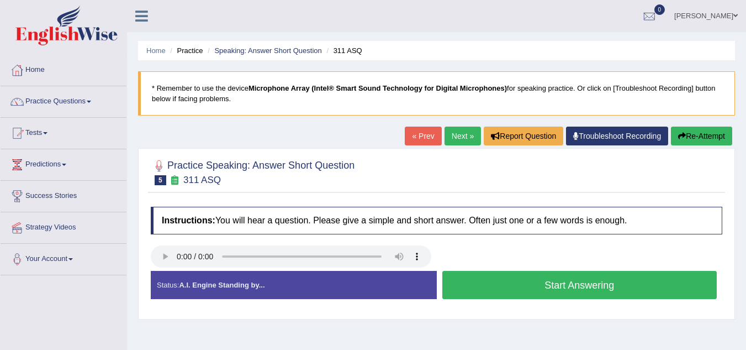
click at [481, 285] on button "Start Answering" at bounding box center [579, 285] width 275 height 28
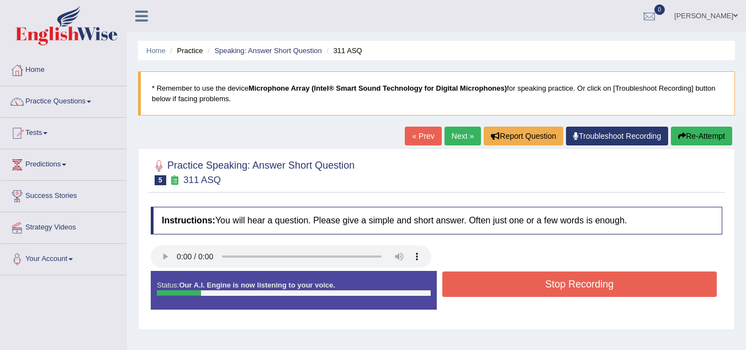
click at [481, 285] on button "Stop Recording" at bounding box center [579, 283] width 275 height 25
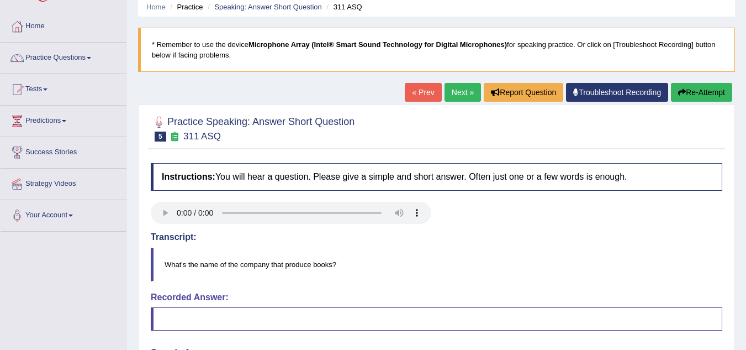
scroll to position [22, 0]
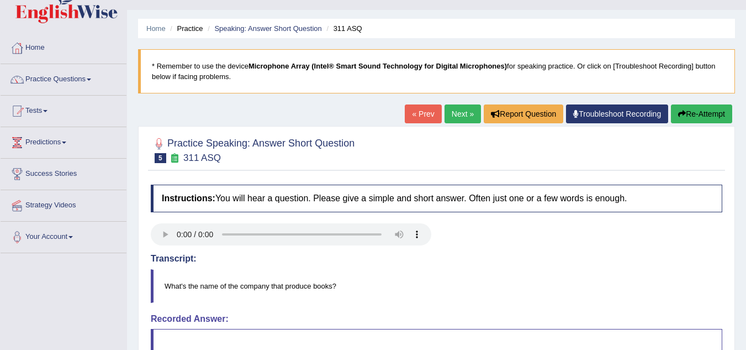
click at [460, 110] on link "Next »" at bounding box center [462, 113] width 36 height 19
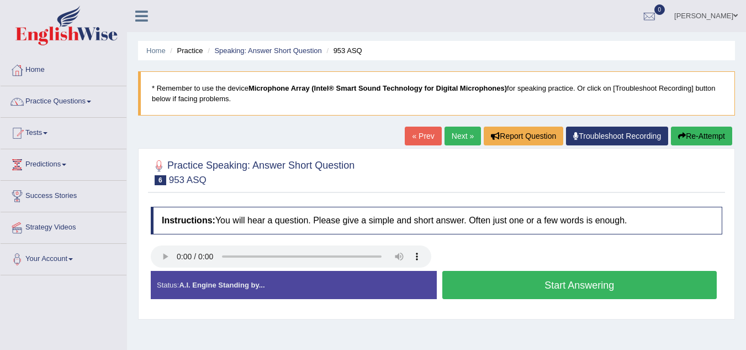
scroll to position [22, 0]
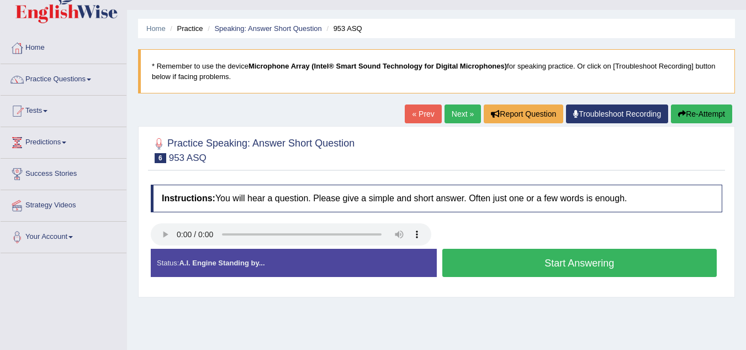
click at [530, 258] on button "Start Answering" at bounding box center [579, 262] width 275 height 28
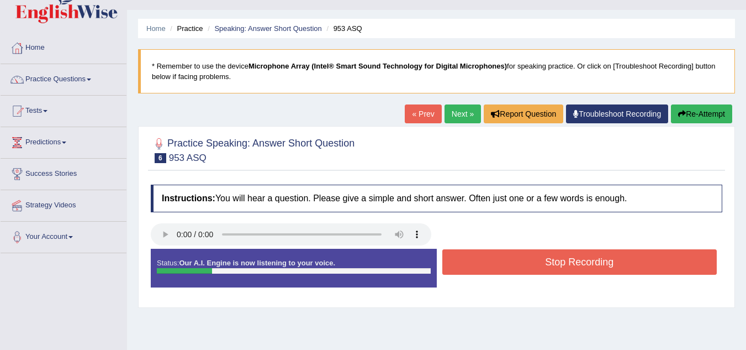
click at [530, 258] on button "Stop Recording" at bounding box center [579, 261] width 275 height 25
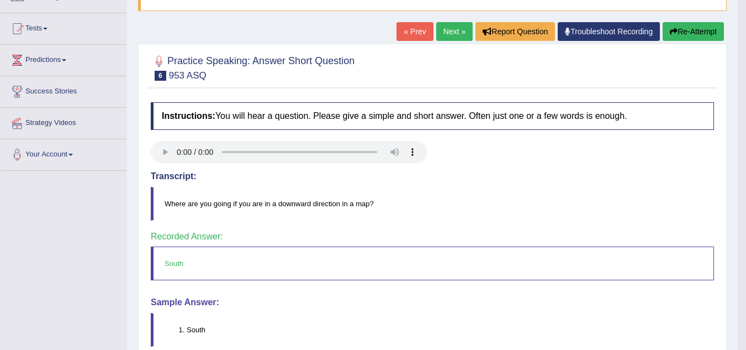
scroll to position [88, 0]
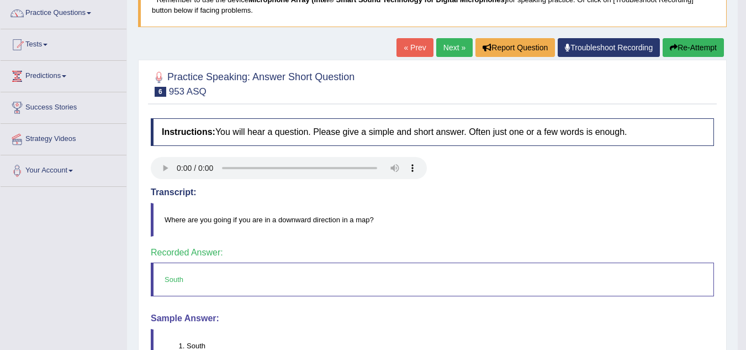
click at [443, 45] on link "Next »" at bounding box center [454, 47] width 36 height 19
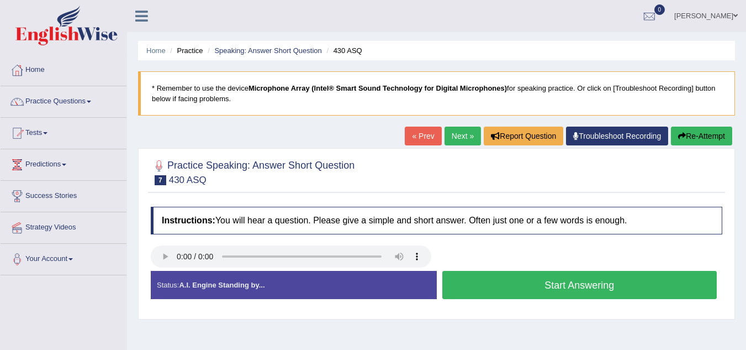
click at [510, 283] on button "Start Answering" at bounding box center [579, 285] width 275 height 28
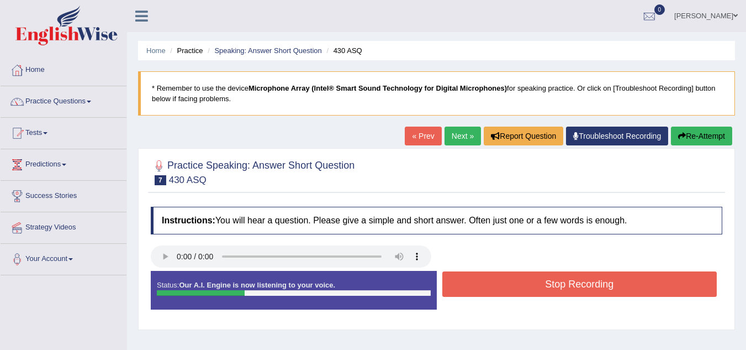
click at [510, 283] on button "Stop Recording" at bounding box center [579, 283] width 275 height 25
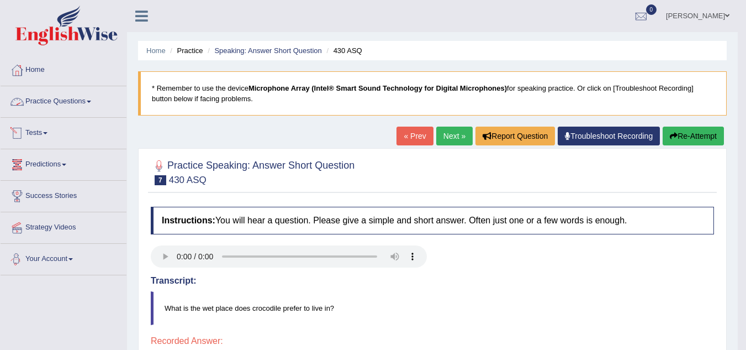
click at [59, 94] on link "Practice Questions" at bounding box center [64, 100] width 126 height 28
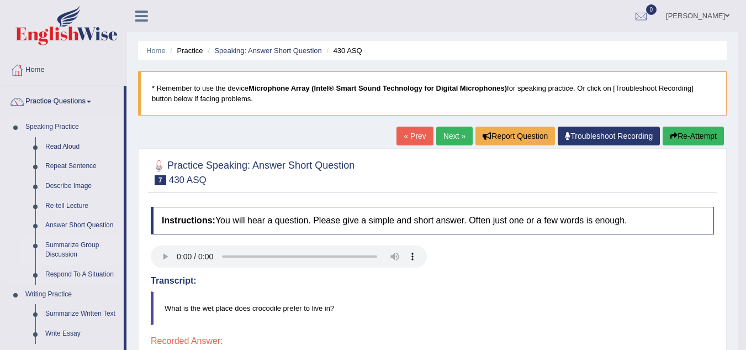
click at [75, 245] on link "Summarize Group Discussion" at bounding box center [81, 249] width 83 height 29
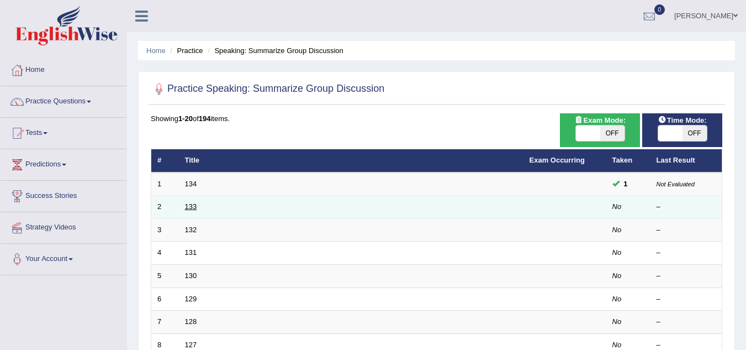
click at [191, 208] on link "133" at bounding box center [191, 206] width 12 height 8
